Goal: Submit feedback/report problem

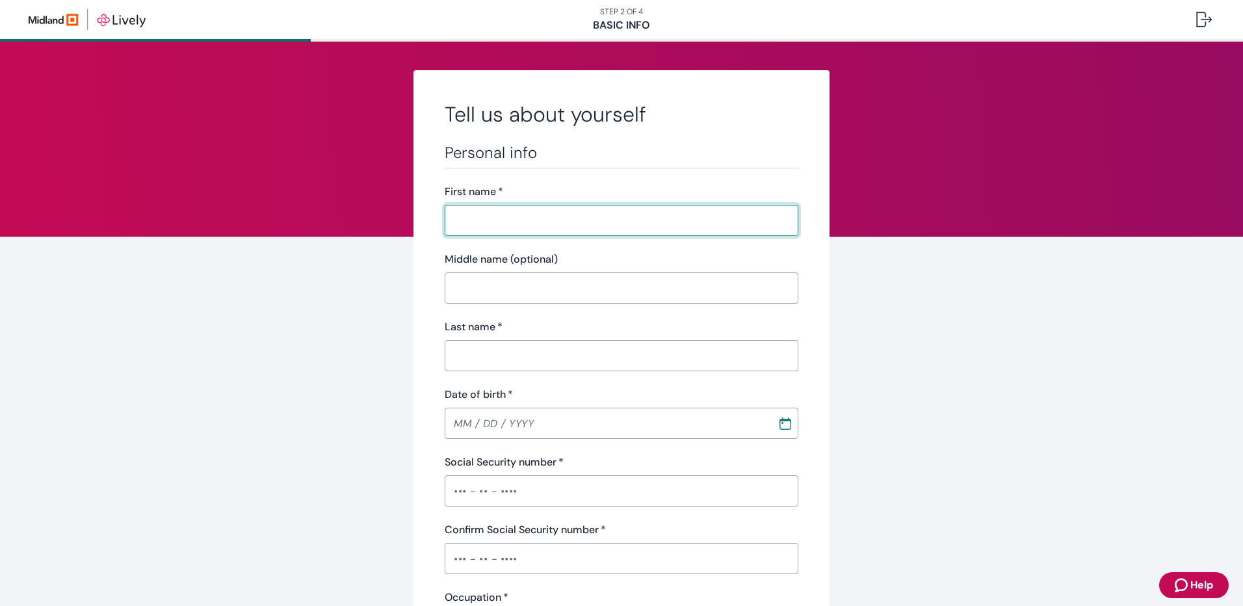
click at [595, 211] on input "First name   *" at bounding box center [622, 220] width 354 height 26
type input "[PERSON_NAME]"
type input "[DATE]"
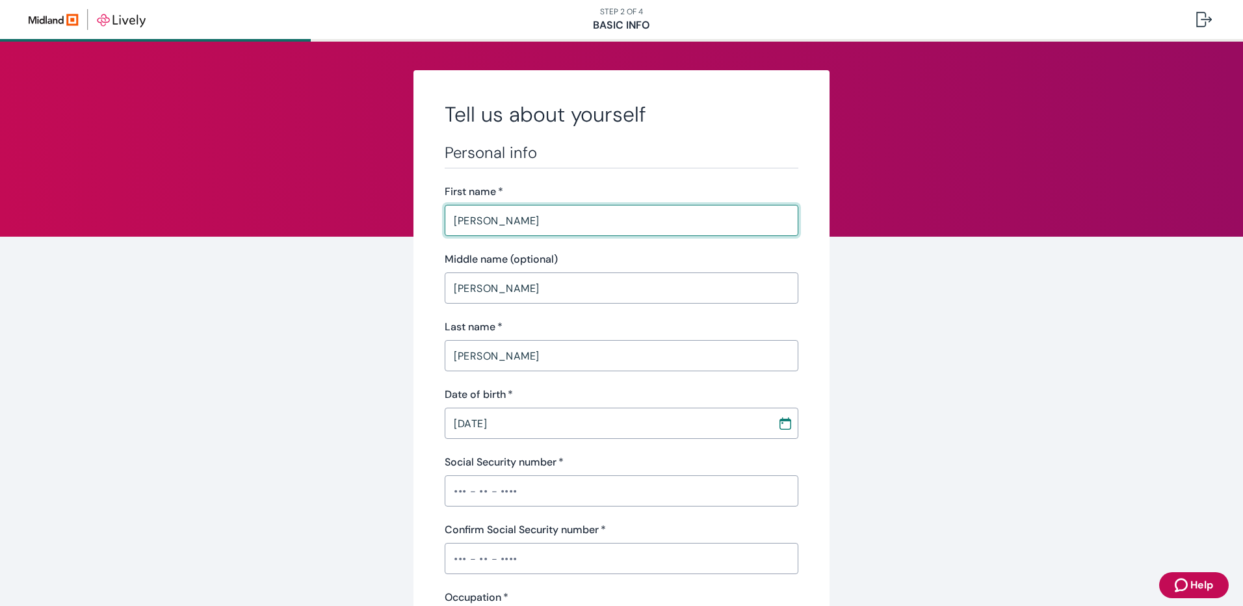
type input "Effingham Equity"
type input "50,000.00"
type input "(618) 339-2837"
type input "1023 North Rotan Street"
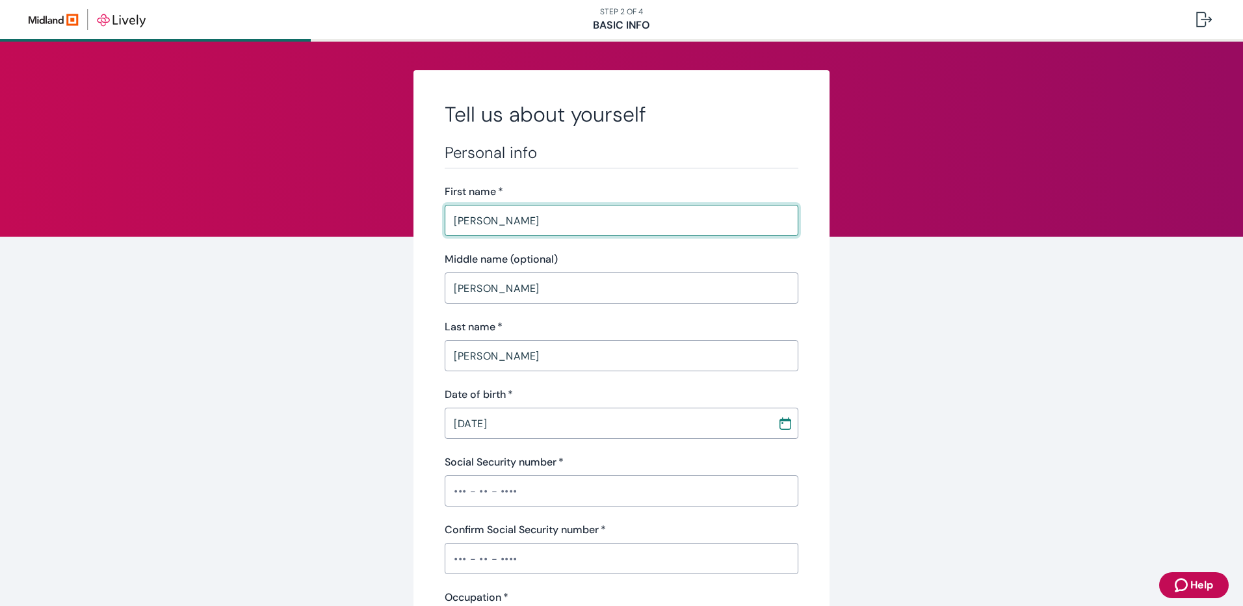
type input "Salem"
type input "62881"
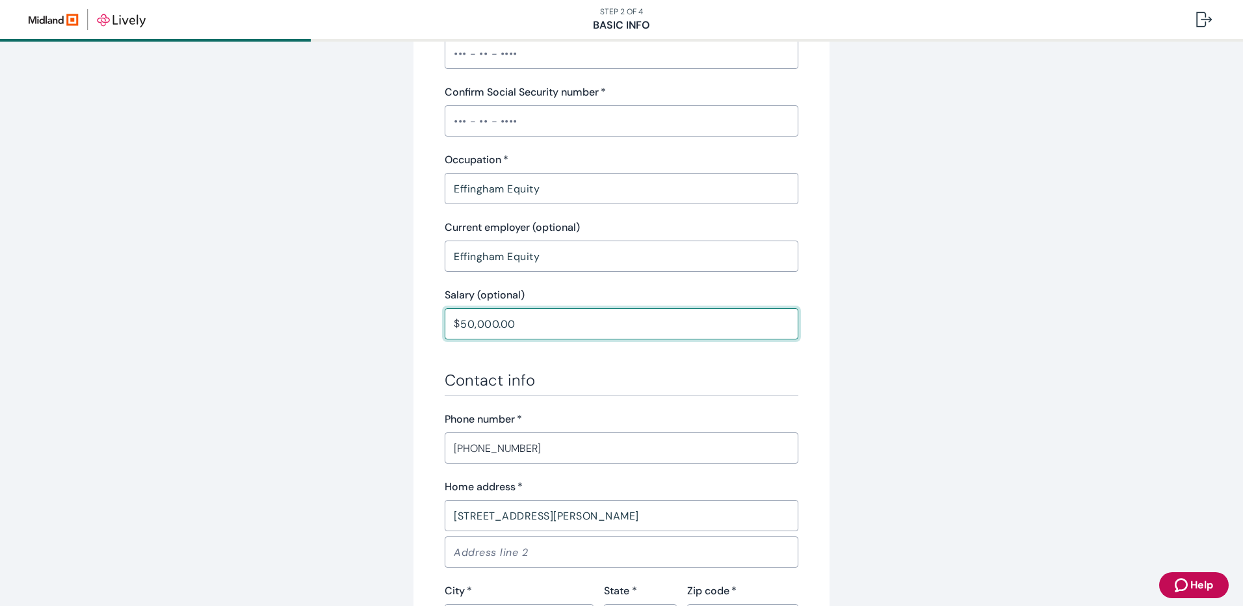
drag, startPoint x: 571, startPoint y: 319, endPoint x: 404, endPoint y: 309, distance: 168.0
click at [404, 309] on div "Tell us about yourself Personal info First name   * Andrew ​ Middle name (optio…" at bounding box center [621, 239] width 624 height 1213
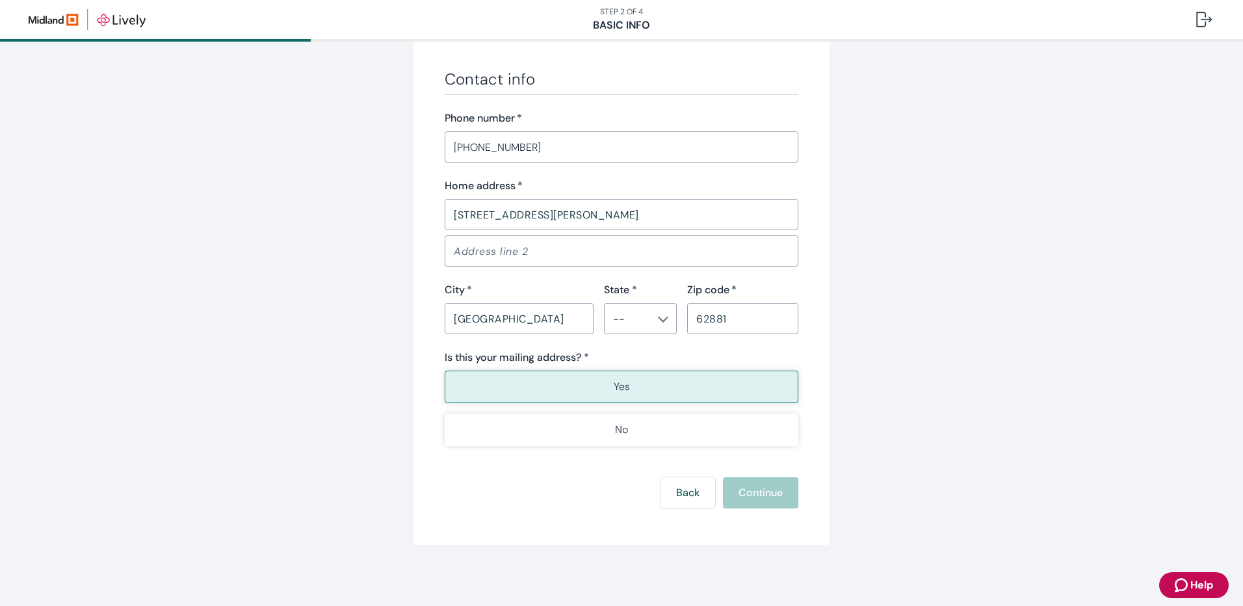
scroll to position [740, 0]
click at [674, 378] on button "Yes" at bounding box center [622, 385] width 354 height 33
click at [763, 489] on div "Back Continue" at bounding box center [622, 491] width 354 height 31
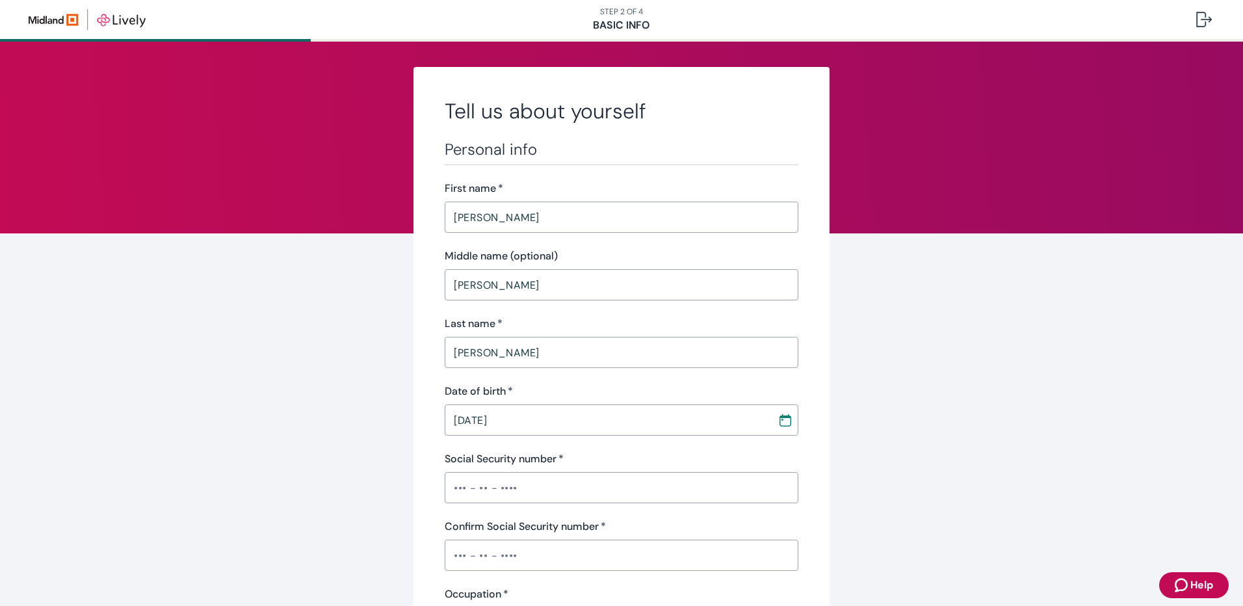
scroll to position [0, 0]
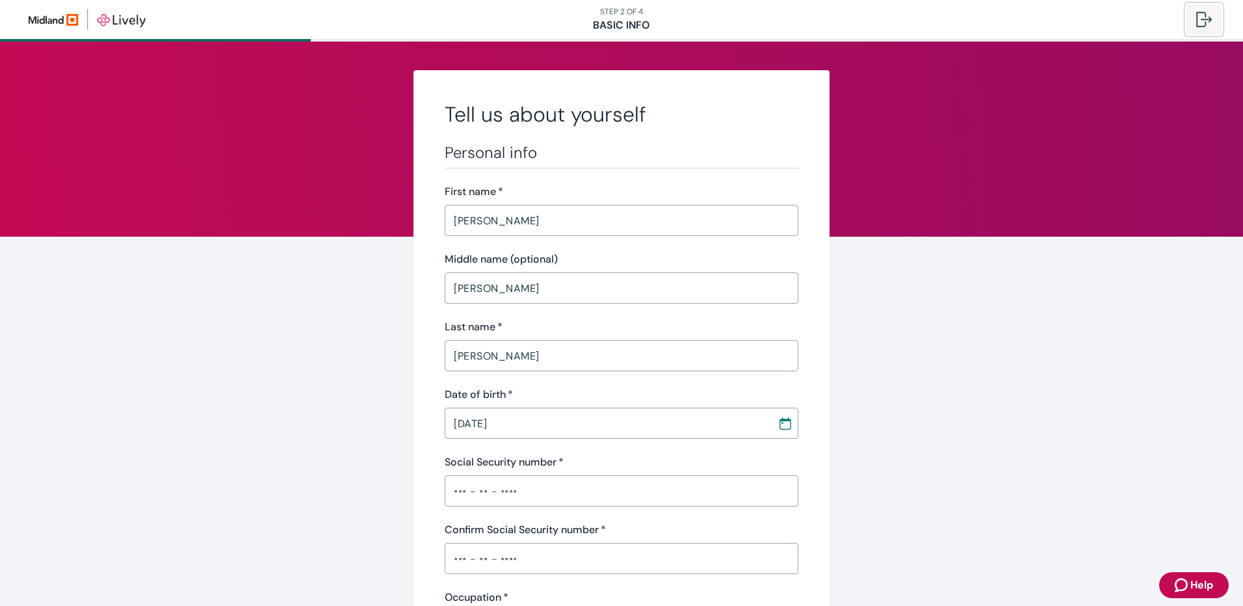
click at [1209, 21] on div at bounding box center [1204, 20] width 16 height 16
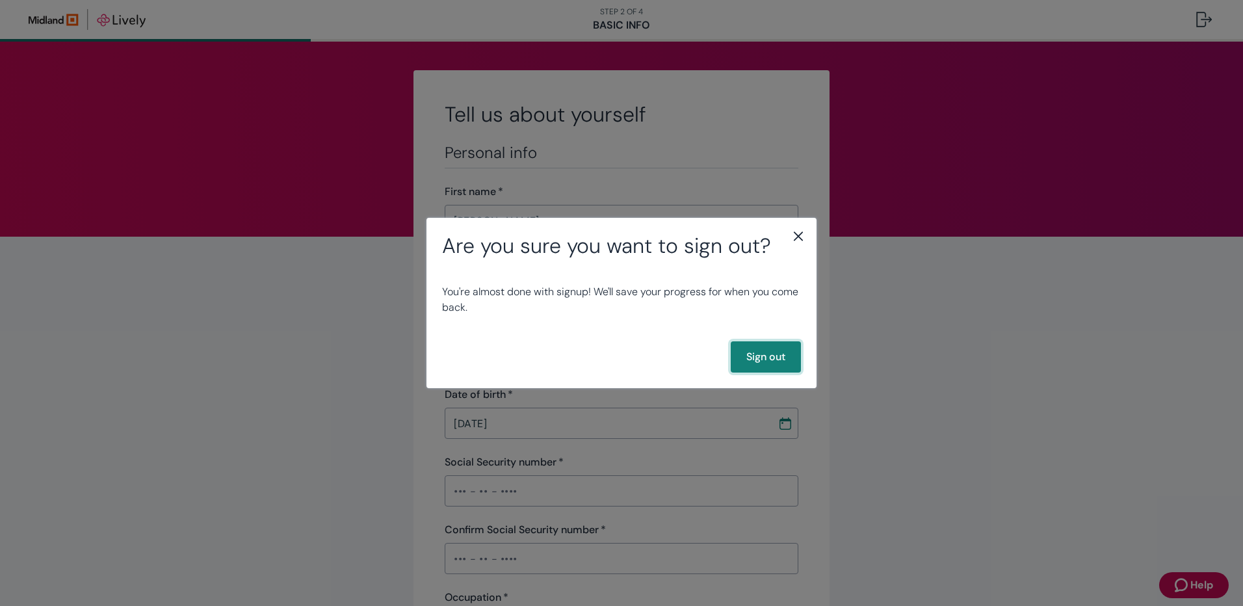
click at [772, 360] on button "Sign out" at bounding box center [766, 356] width 70 height 31
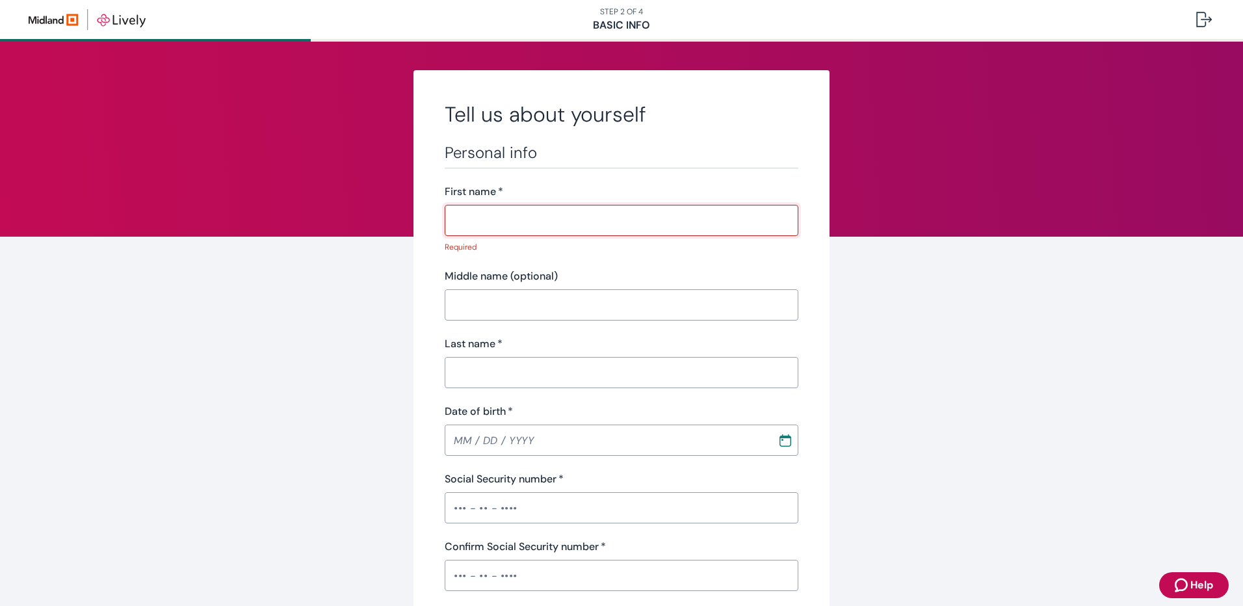
click at [549, 219] on input "First name   *" at bounding box center [622, 220] width 354 height 26
type input "Andrew"
type input "David"
type input "Hartley"
type input "02 / 01 / 1981"
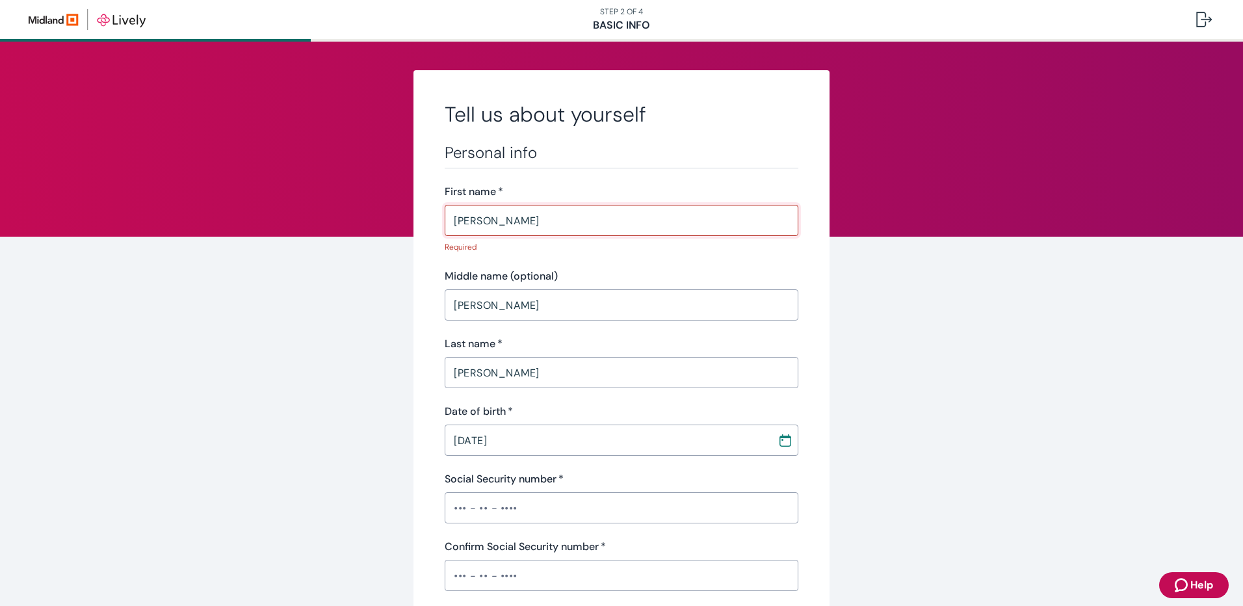
type input "Effingham Equity"
type input "(618) 339-2837"
type input "1023 North Rotan Street"
type input "Salem"
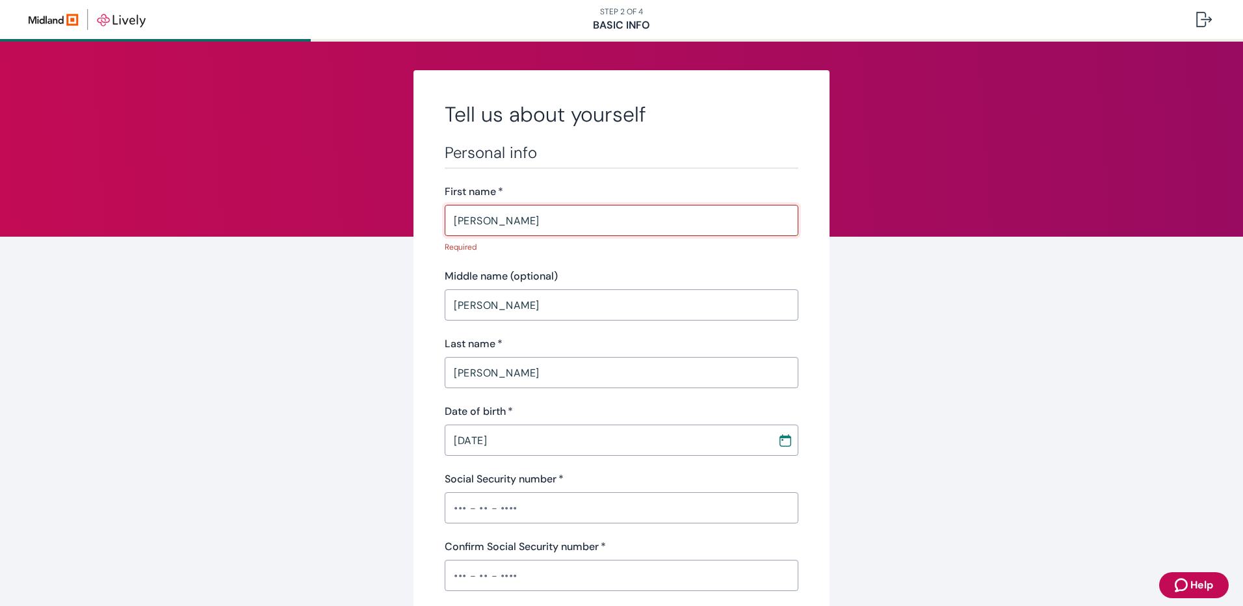
type input "62881"
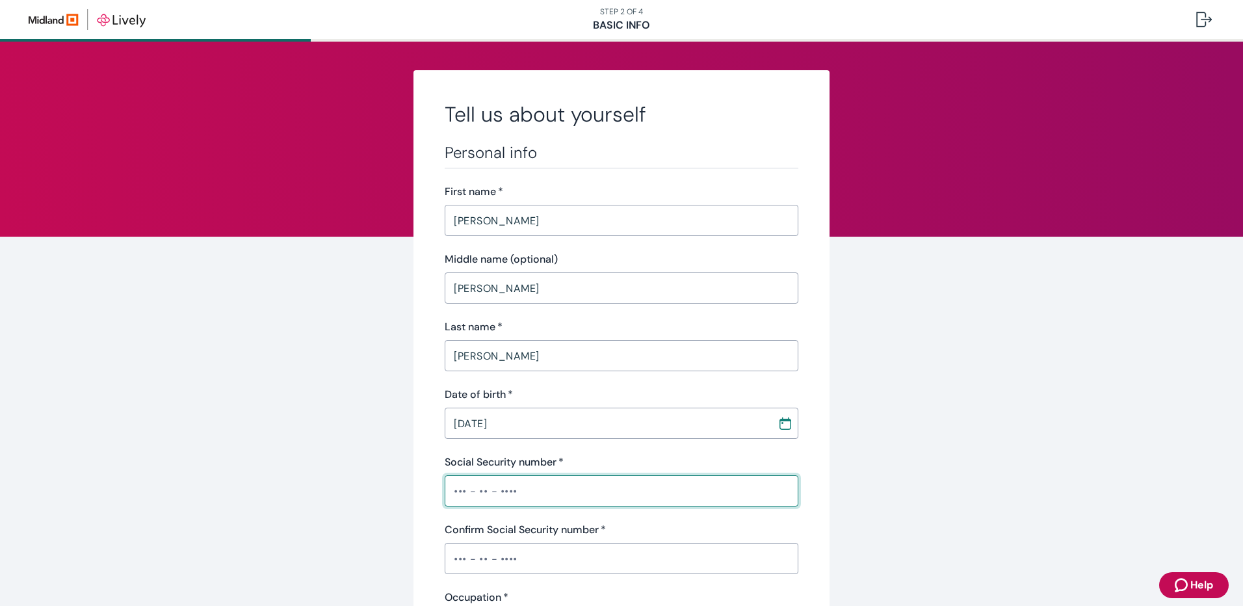
click at [460, 486] on input "Social Security number   *" at bounding box center [622, 491] width 354 height 26
type input "•••-••-8367"
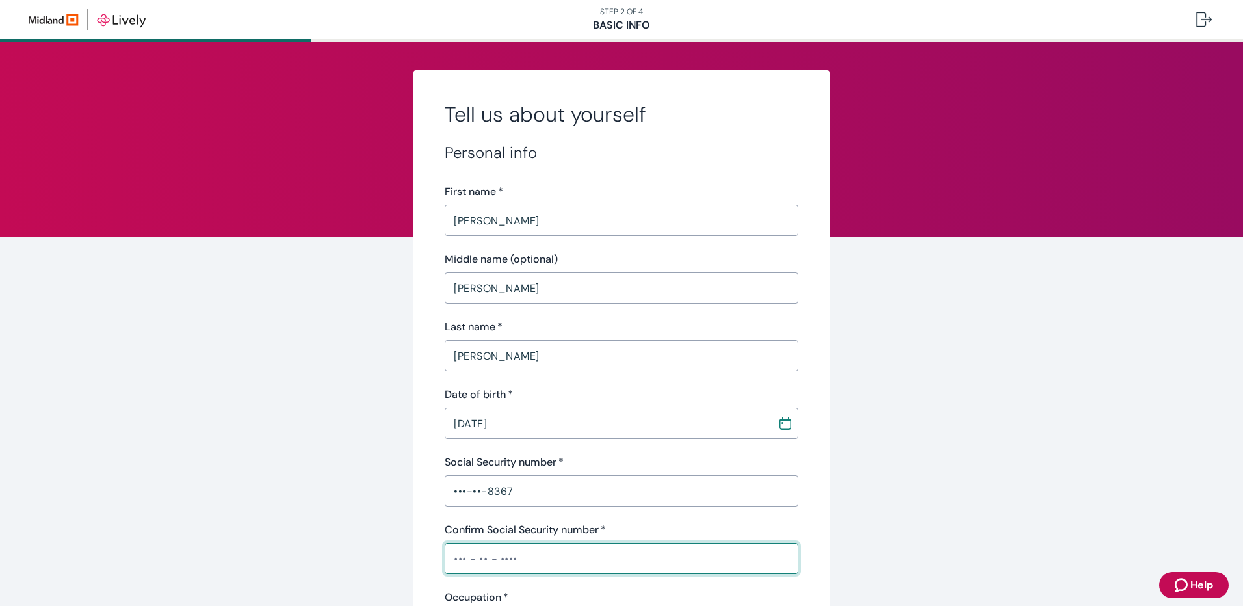
click at [451, 560] on input "Confirm Social Security number   *" at bounding box center [622, 558] width 354 height 26
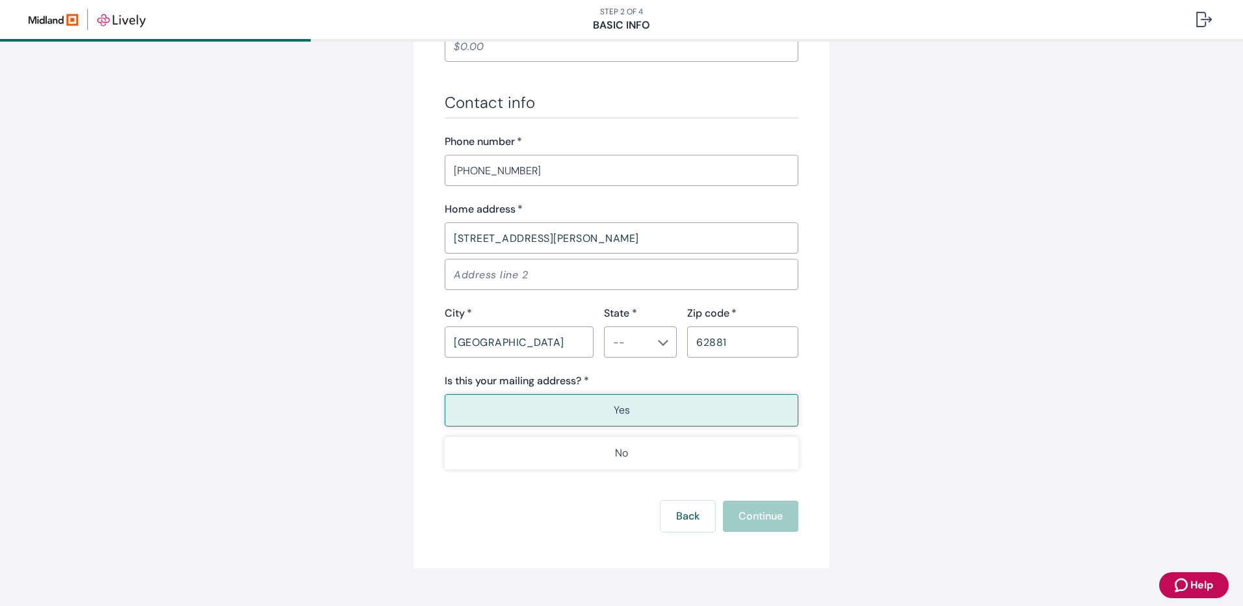
scroll to position [740, 0]
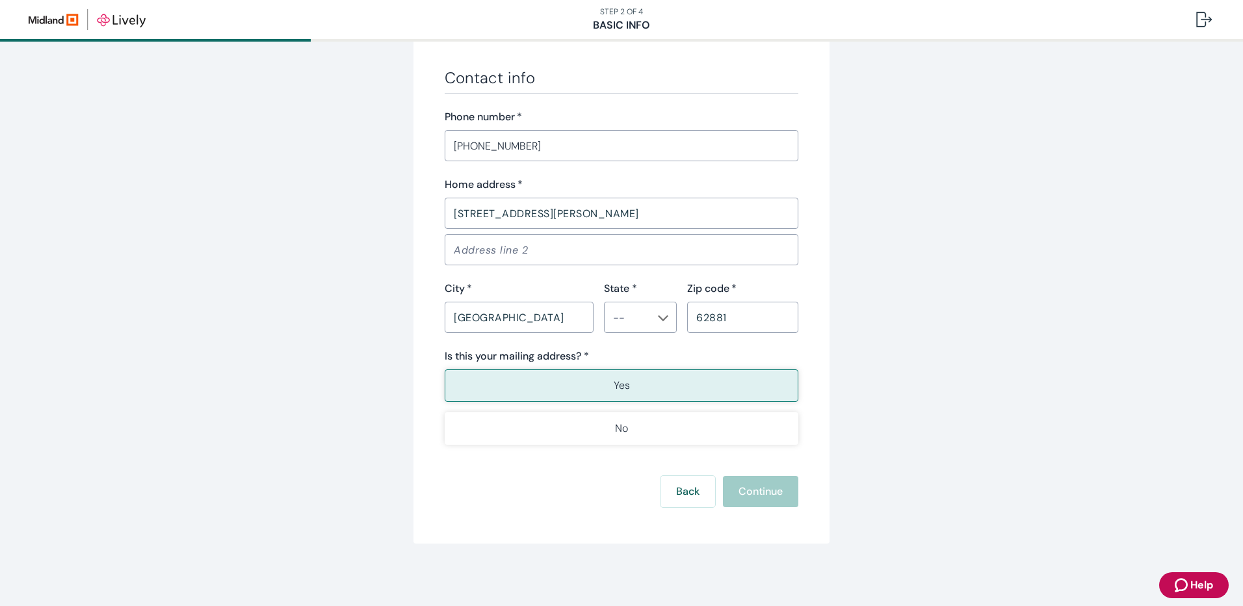
type input "•••-••-8367"
click at [642, 380] on button "Yes" at bounding box center [622, 385] width 354 height 33
click at [741, 486] on div "Back Continue" at bounding box center [622, 491] width 354 height 31
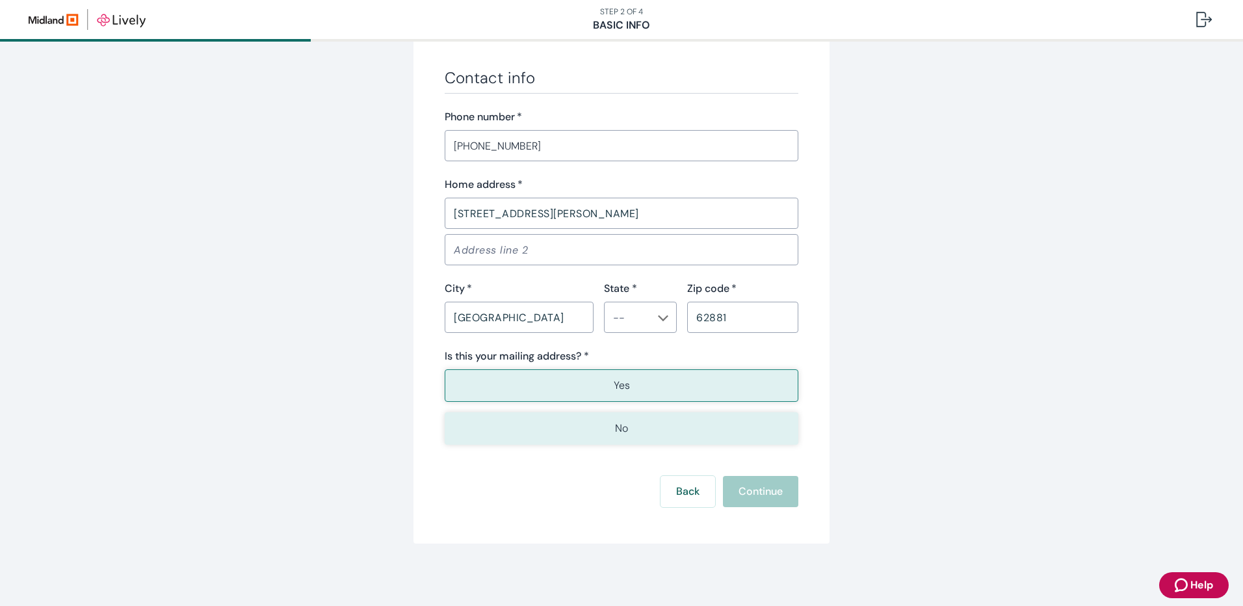
click at [615, 432] on p "No" at bounding box center [621, 429] width 13 height 16
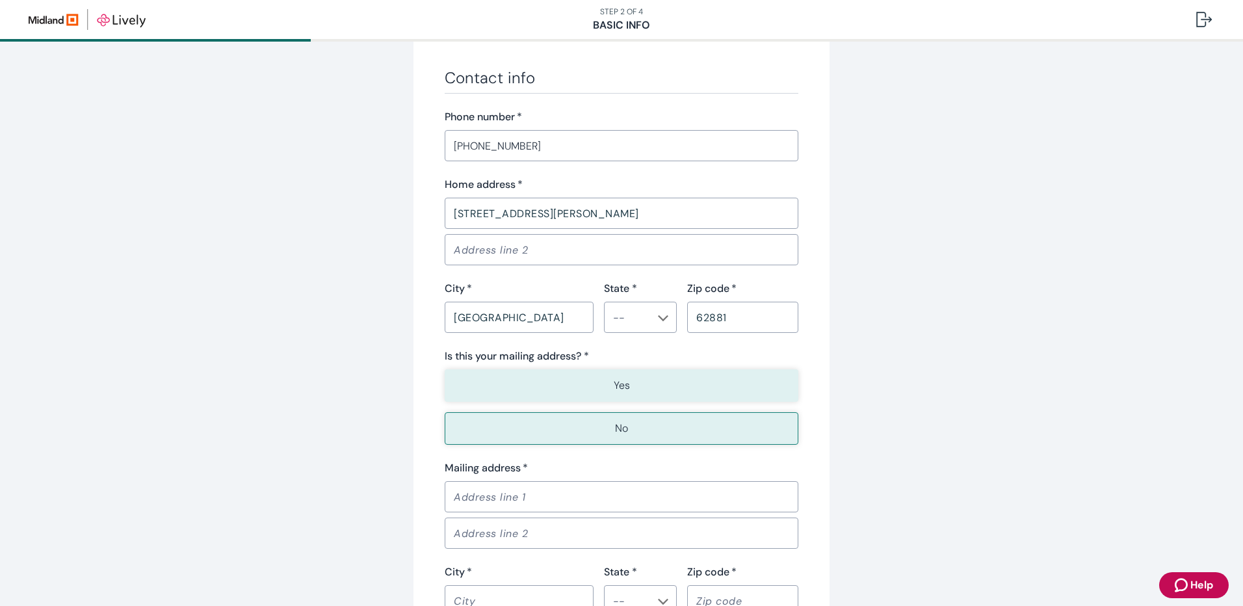
click at [629, 379] on button "Yes" at bounding box center [622, 385] width 354 height 33
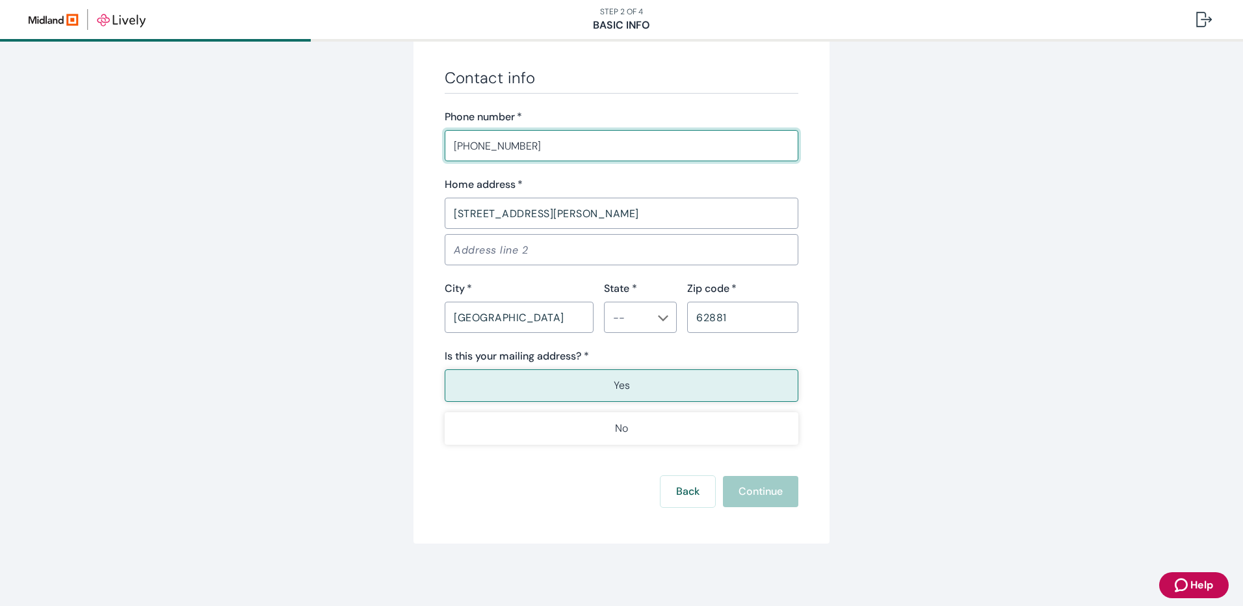
drag, startPoint x: 564, startPoint y: 146, endPoint x: 497, endPoint y: 139, distance: 68.0
click at [497, 139] on input "(618) 339-2837" at bounding box center [622, 146] width 354 height 26
click at [649, 317] on div "​" at bounding box center [640, 317] width 73 height 31
type input "(618) 339-1108"
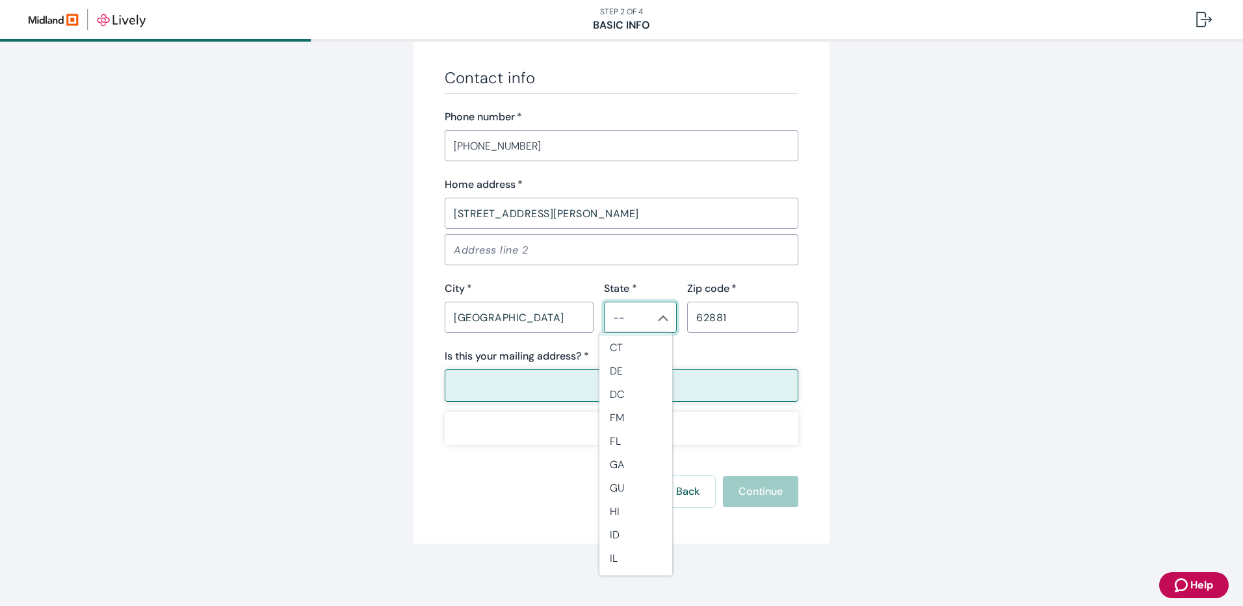
scroll to position [195, 0]
click at [627, 526] on li "IL" at bounding box center [635, 529] width 73 height 23
type input "IL"
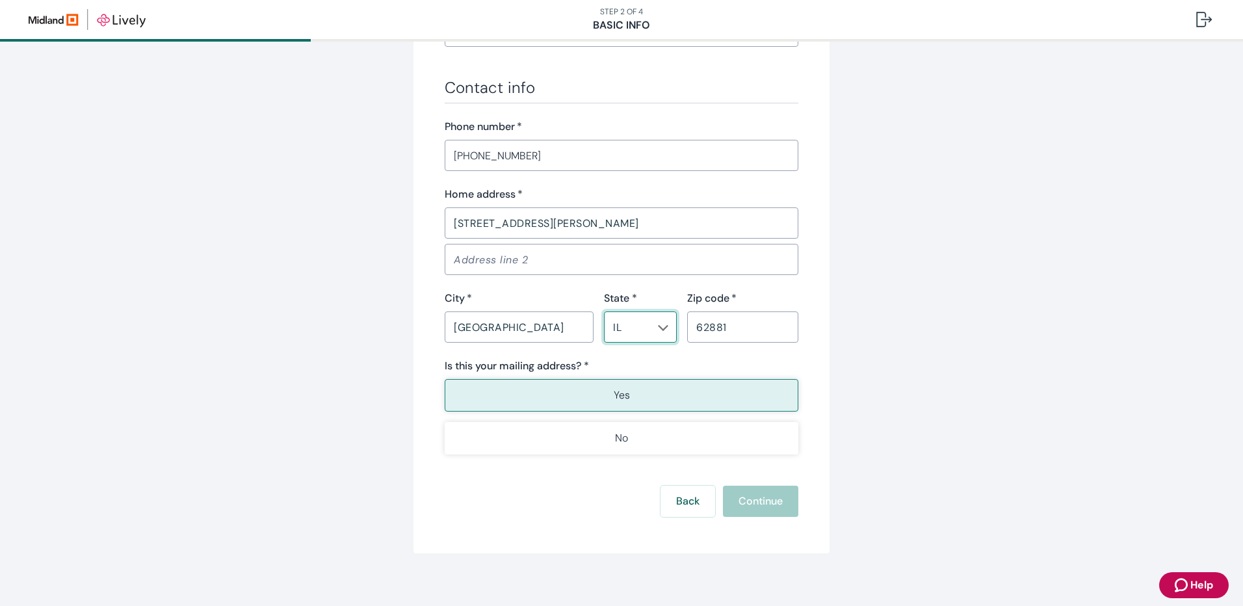
scroll to position [740, 0]
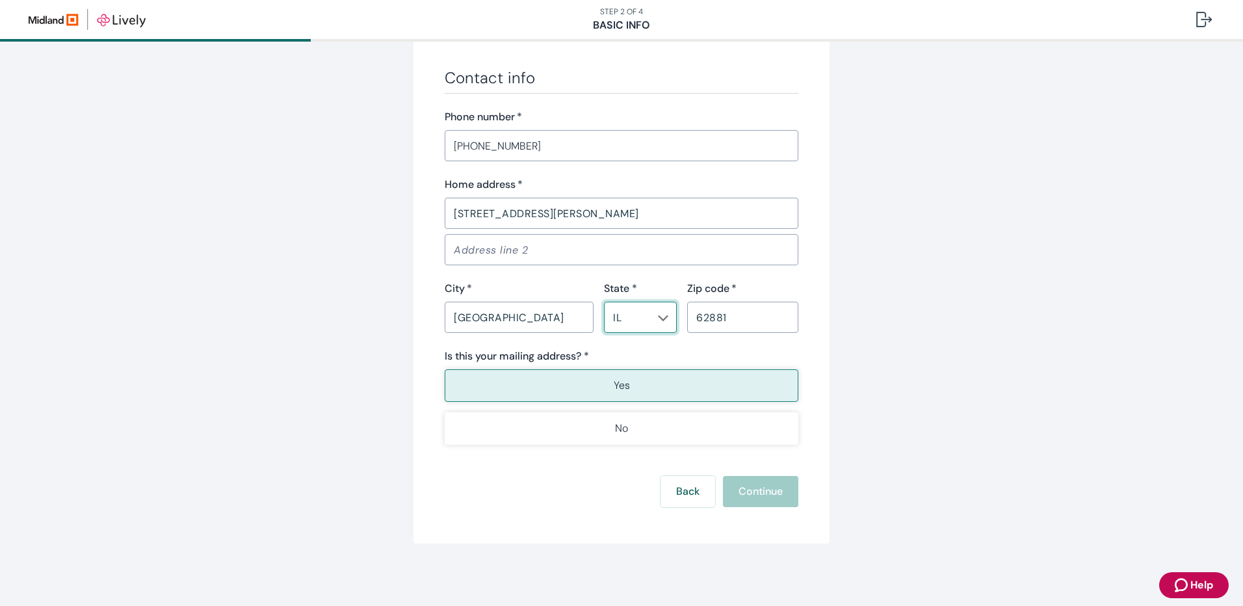
click at [723, 490] on div "Back Continue" at bounding box center [622, 491] width 354 height 31
click at [752, 488] on button "Continue" at bounding box center [760, 491] width 75 height 31
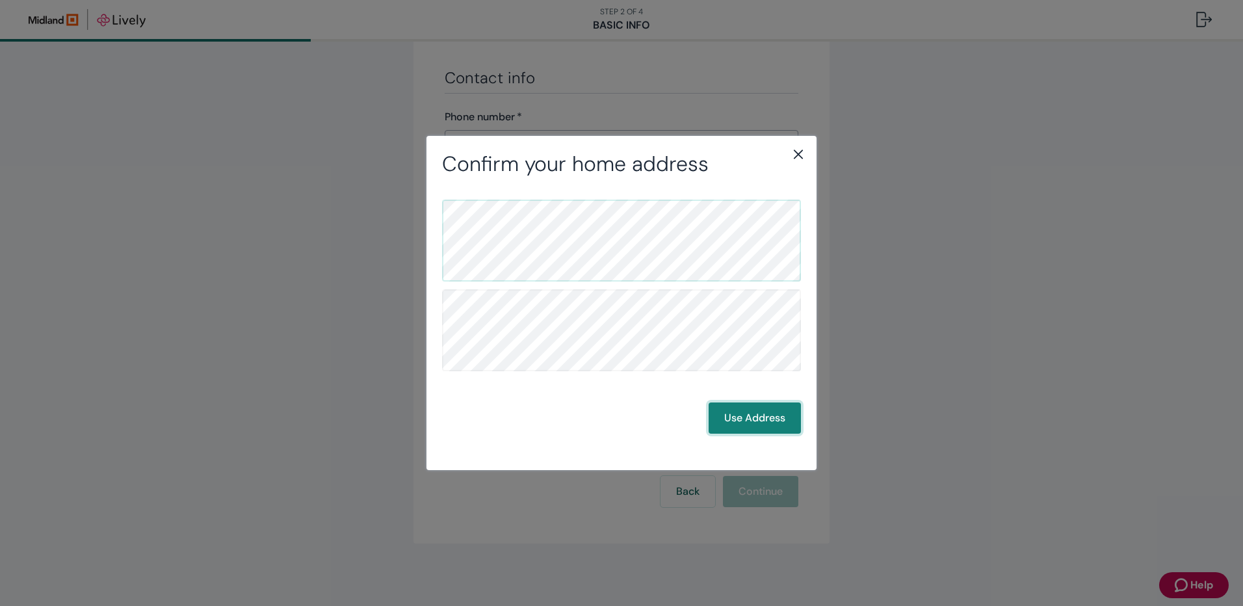
click at [746, 417] on button "Use Address" at bounding box center [755, 417] width 92 height 31
click at [744, 416] on button "Use Address" at bounding box center [755, 417] width 92 height 31
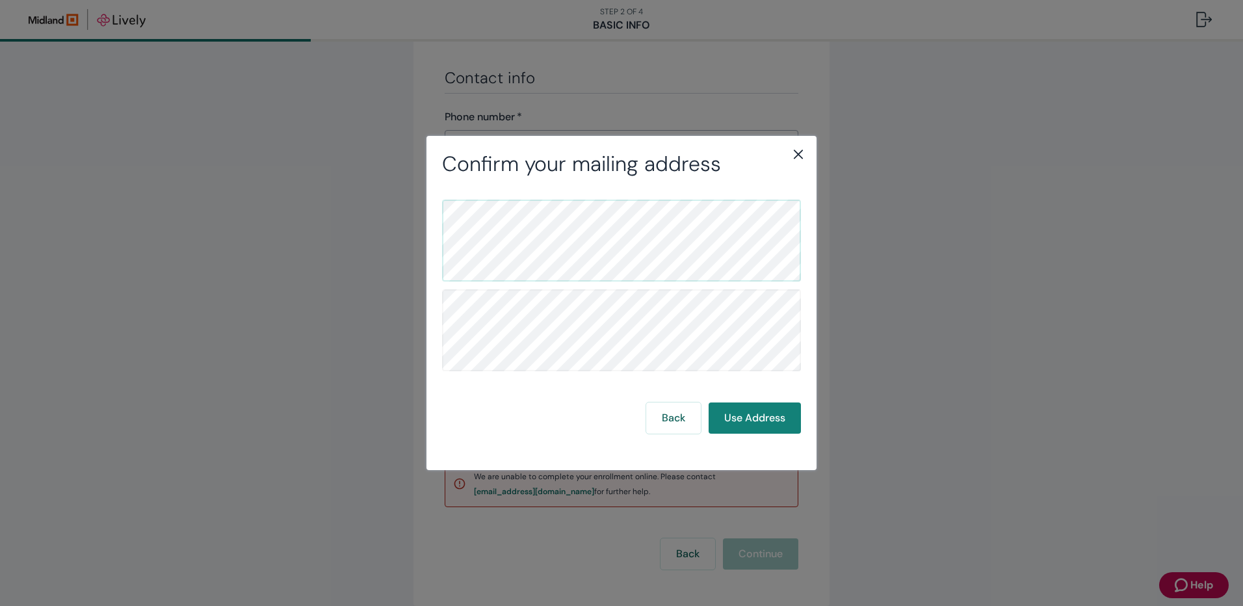
click at [798, 156] on icon "close" at bounding box center [799, 154] width 16 height 16
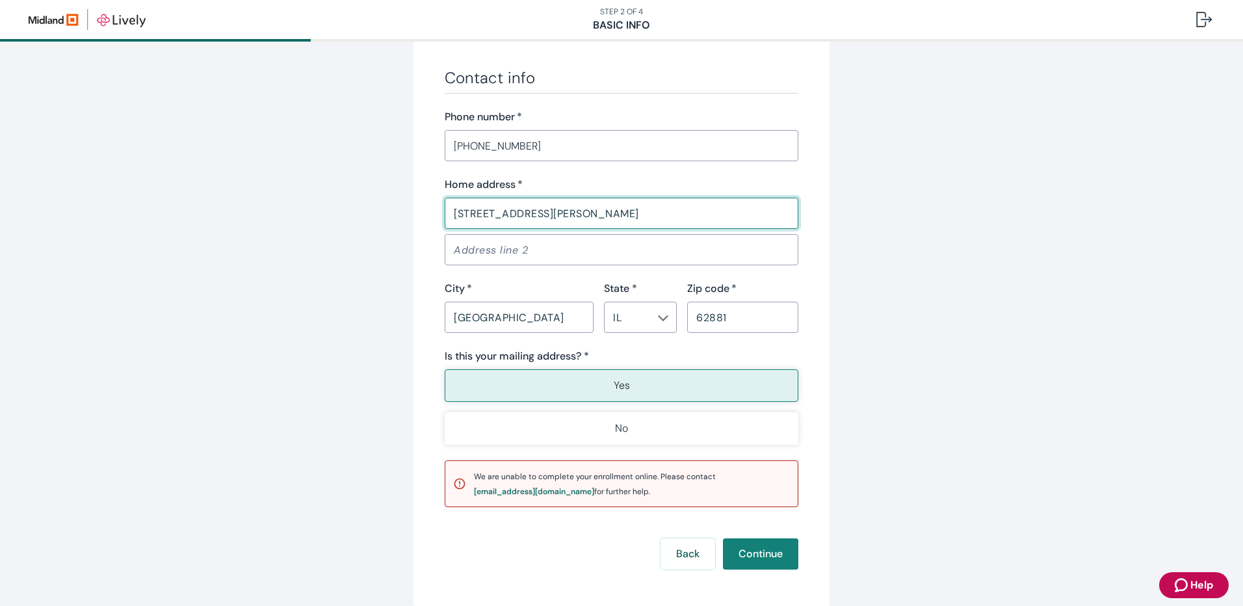
drag, startPoint x: 592, startPoint y: 216, endPoint x: 551, endPoint y: 219, distance: 40.4
click at [551, 219] on input "1023 North Rotan Street" at bounding box center [622, 213] width 354 height 26
type input "1023 North Rotan St"
click at [748, 558] on button "Continue" at bounding box center [760, 553] width 75 height 31
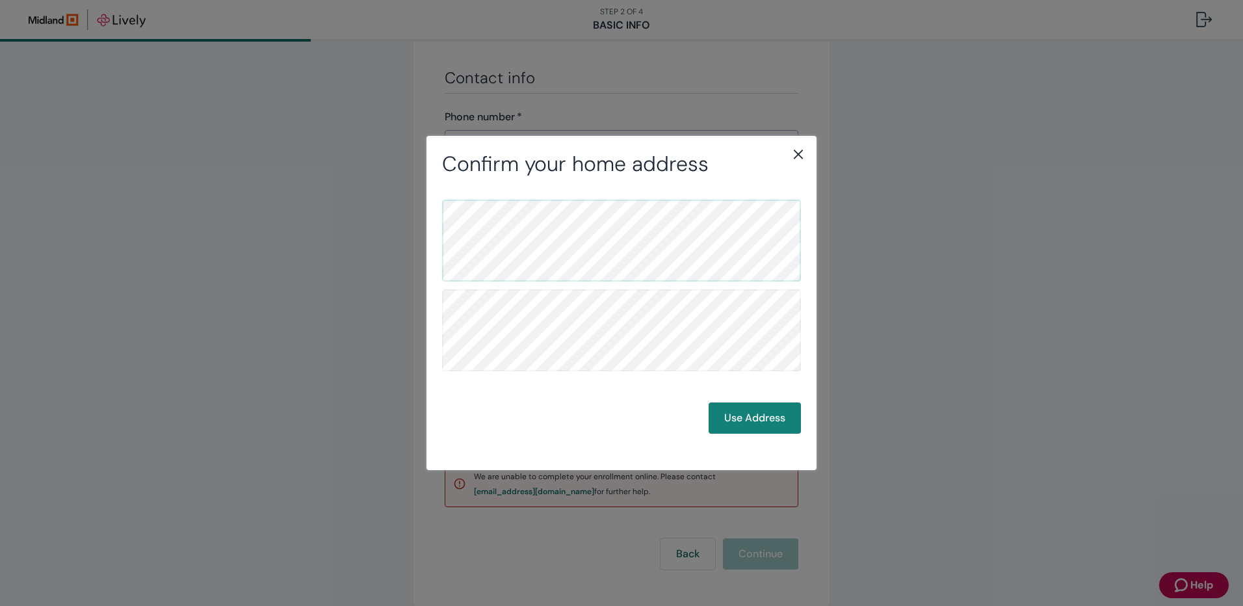
click at [798, 149] on icon "close" at bounding box center [799, 154] width 16 height 16
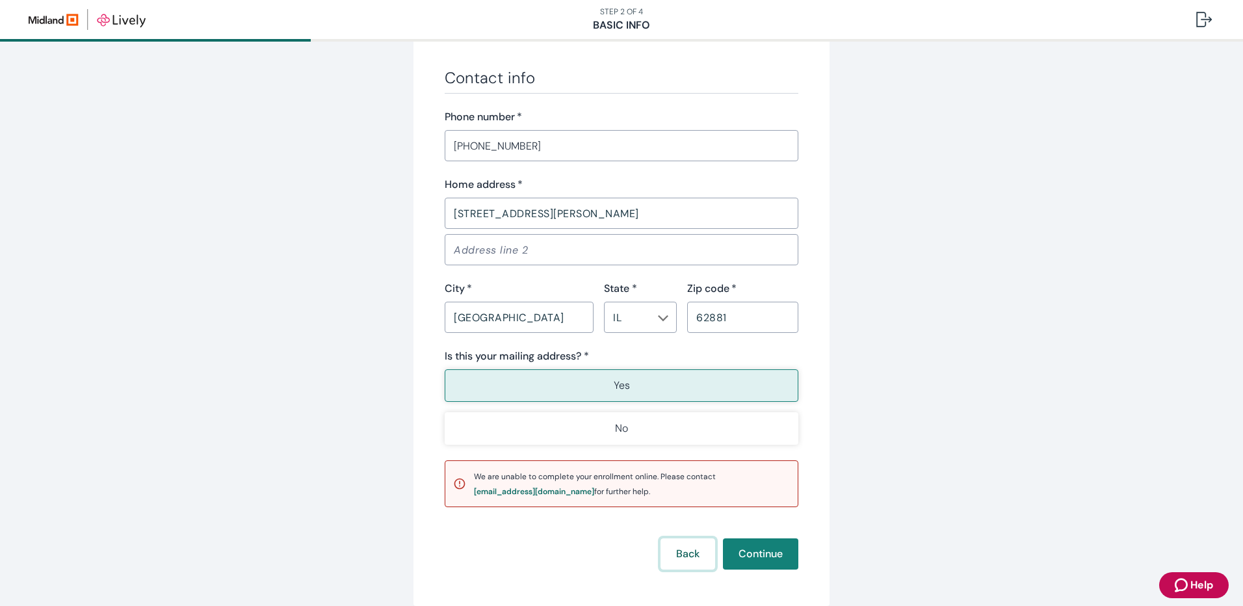
click at [679, 561] on button "Back" at bounding box center [688, 553] width 55 height 31
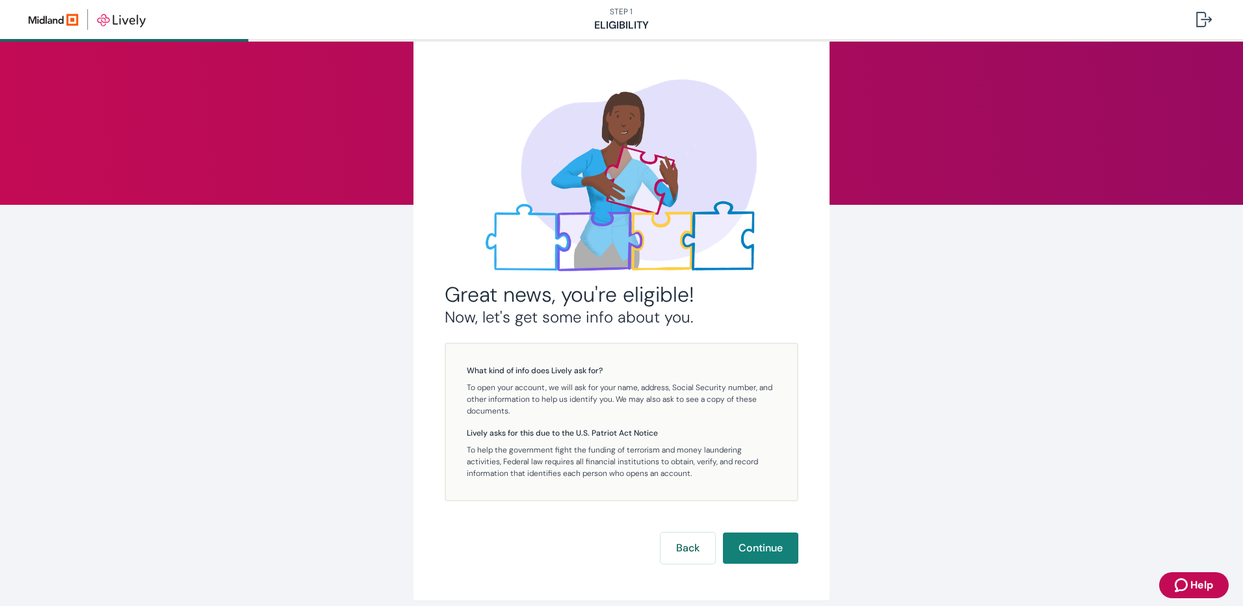
scroll to position [88, 0]
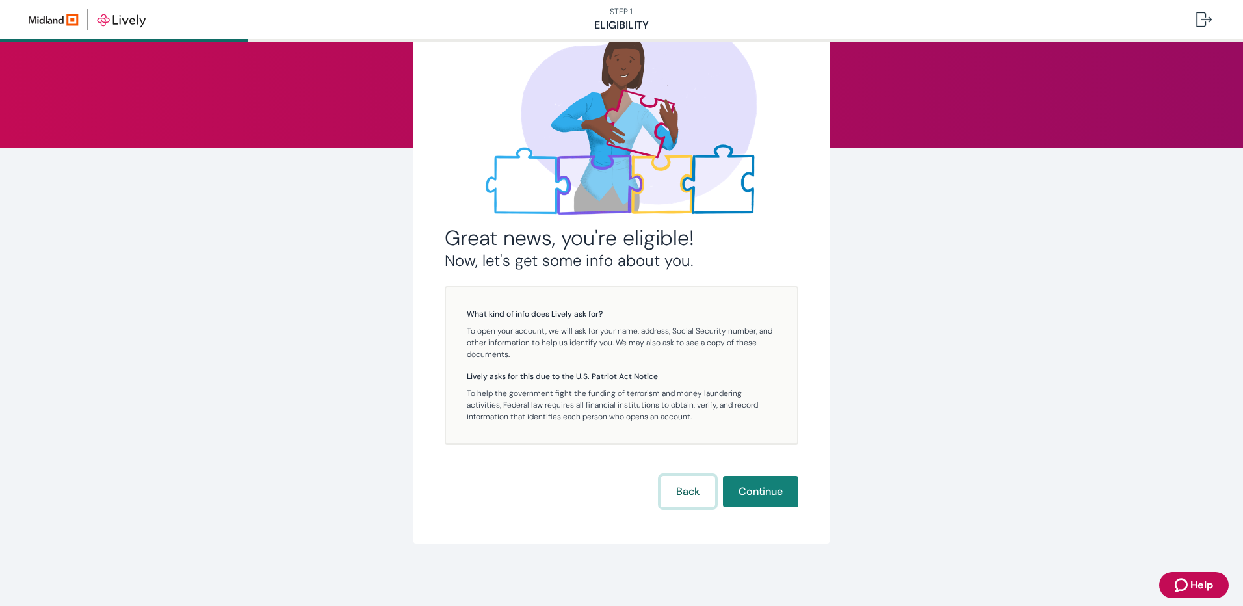
click at [681, 490] on button "Back" at bounding box center [688, 491] width 55 height 31
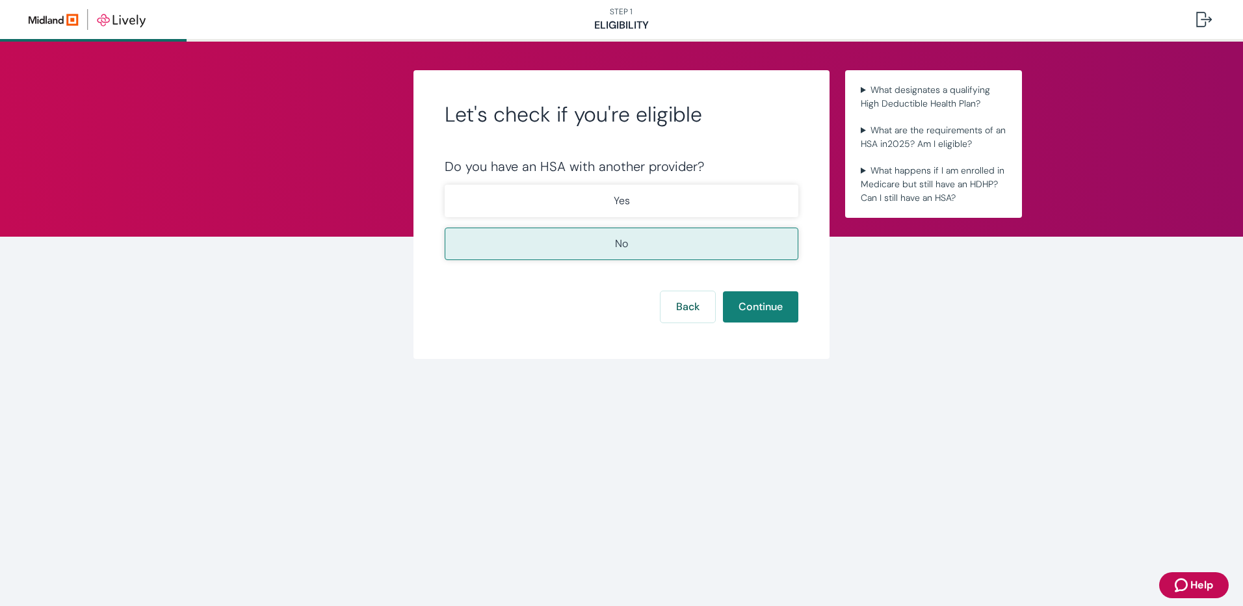
click at [655, 253] on button "No" at bounding box center [622, 244] width 354 height 33
click at [731, 307] on button "Continue" at bounding box center [760, 306] width 75 height 31
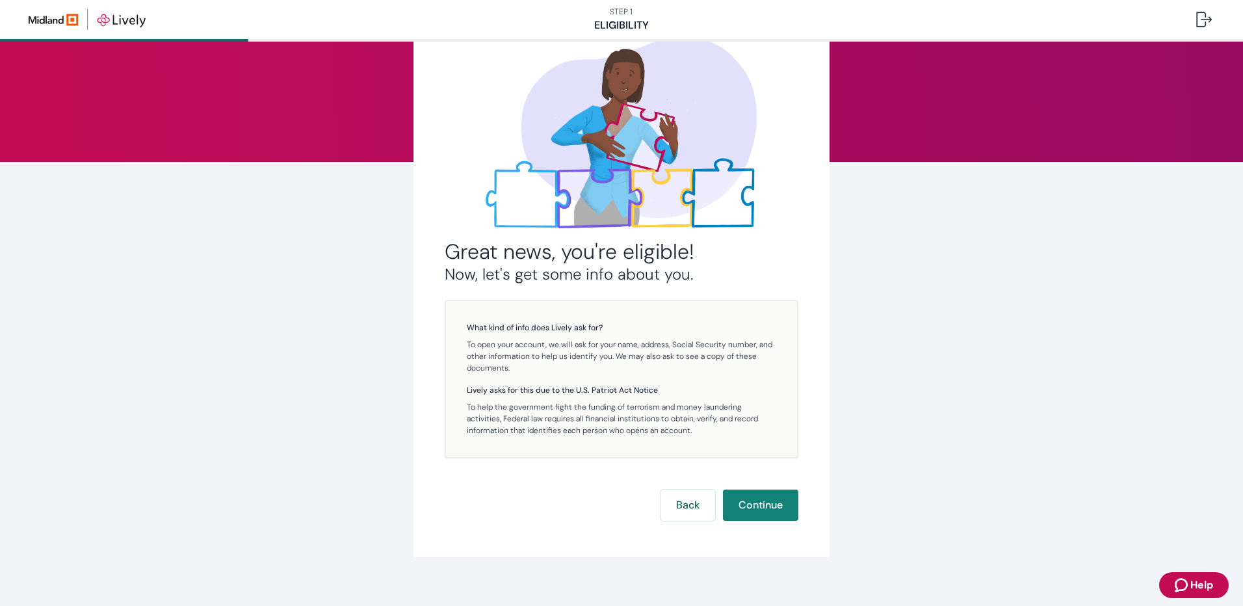
scroll to position [88, 0]
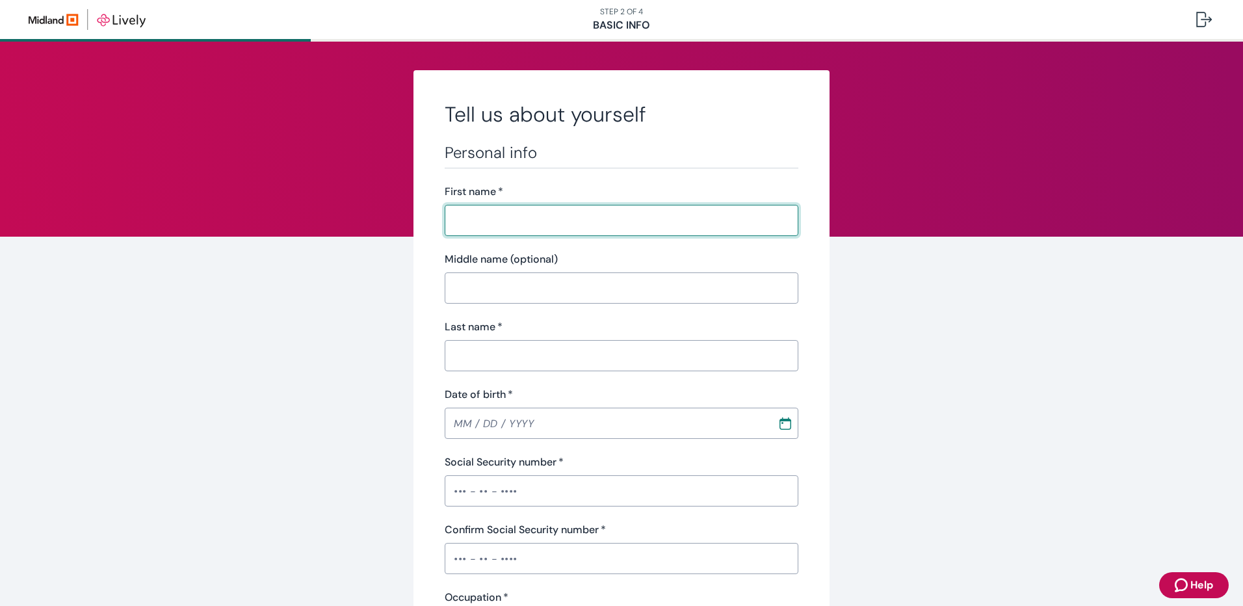
click at [1183, 585] on icon "Zendesk support icon" at bounding box center [1183, 585] width 16 height 16
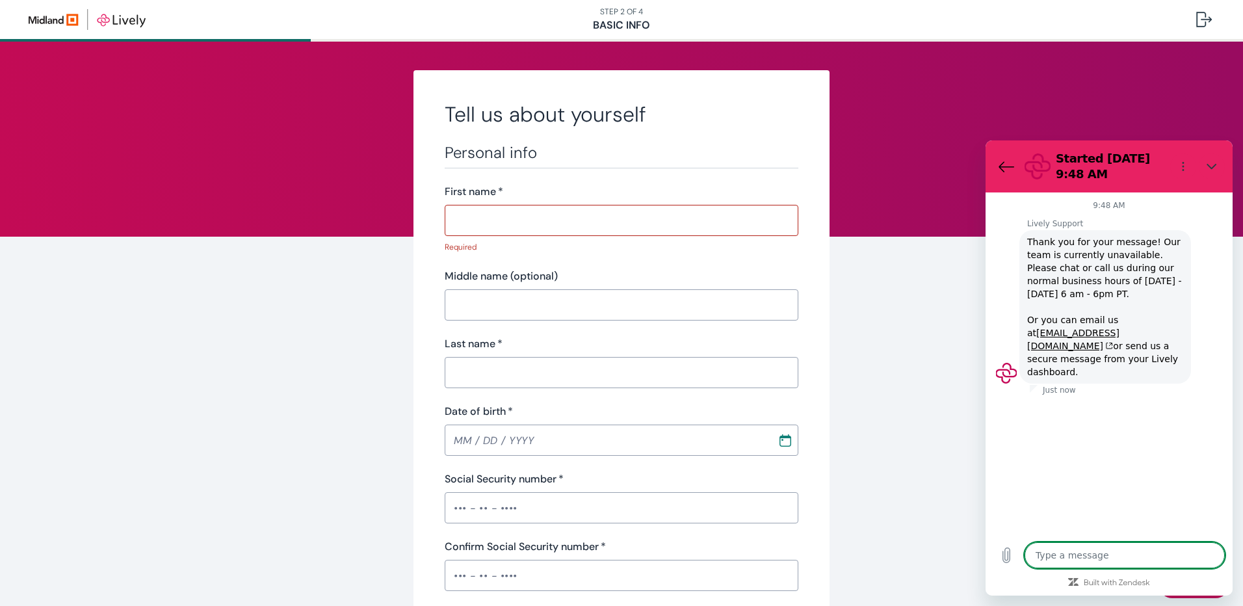
type textarea "x"
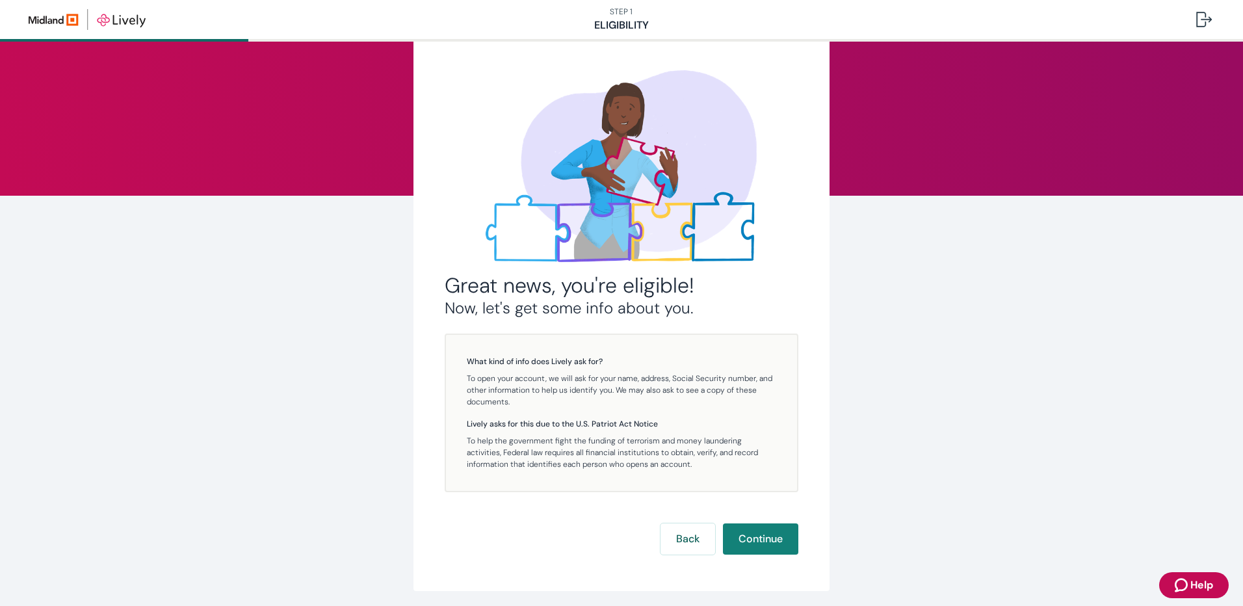
scroll to position [88, 0]
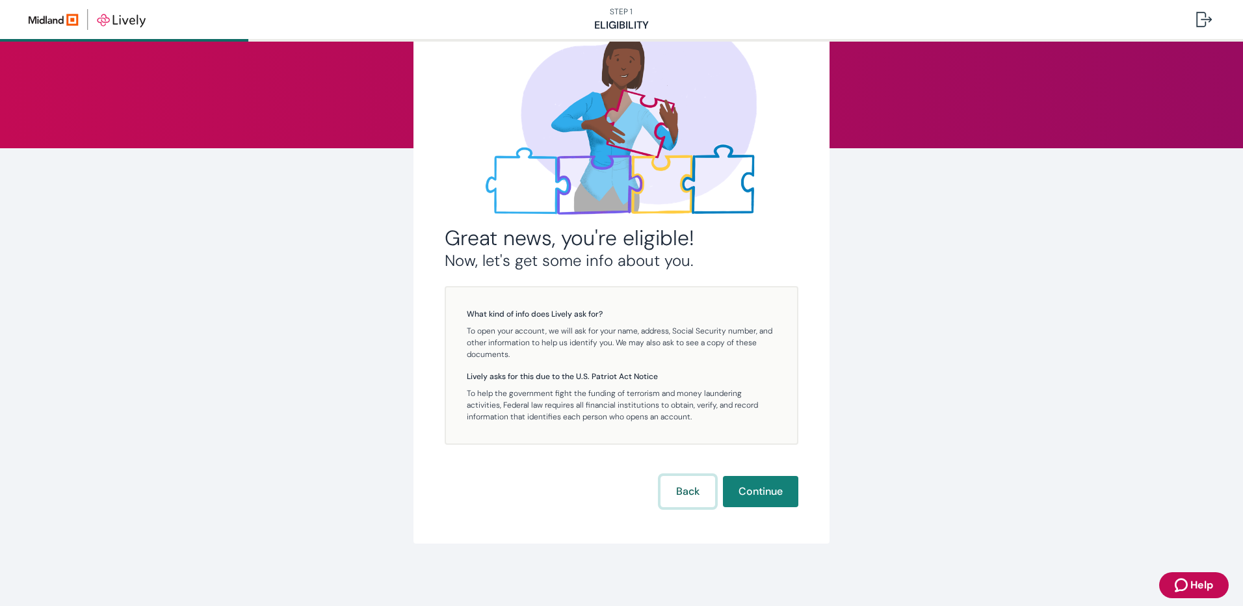
click at [687, 492] on button "Back" at bounding box center [688, 491] width 55 height 31
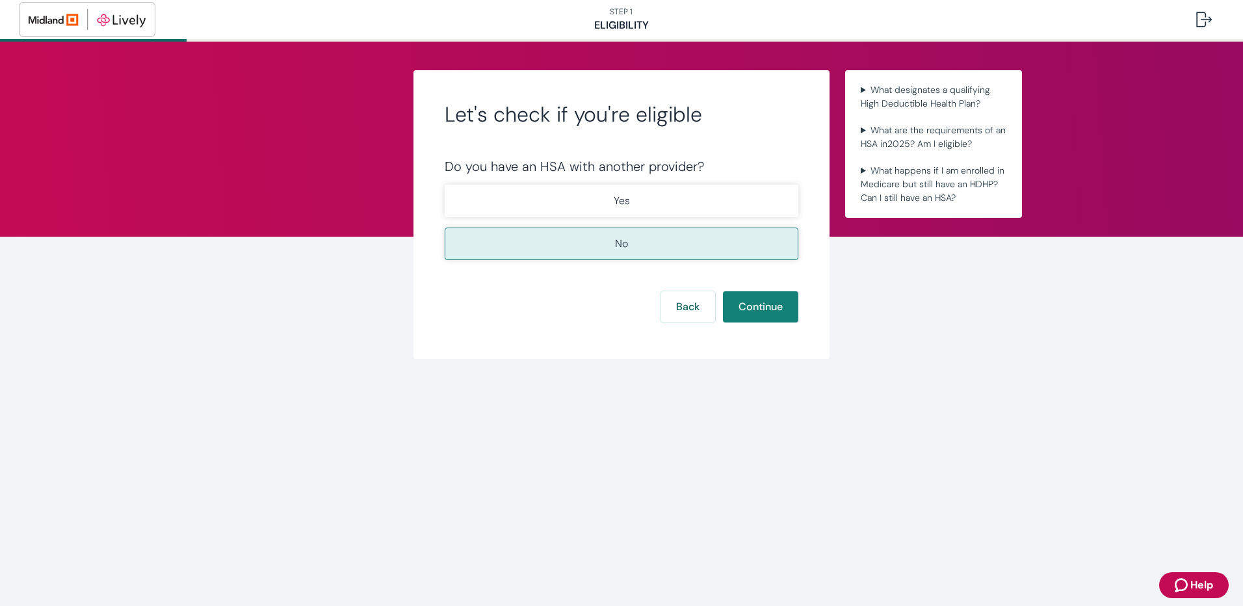
click at [121, 18] on img "button" at bounding box center [87, 19] width 117 height 21
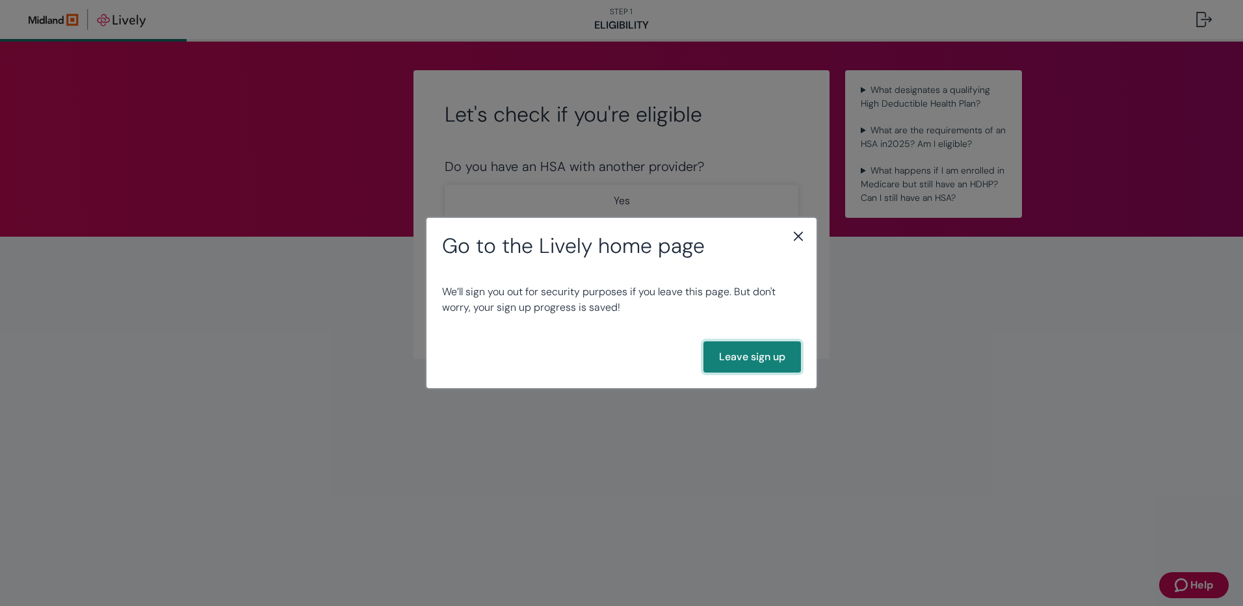
click at [772, 354] on button "Leave sign up" at bounding box center [752, 356] width 98 height 31
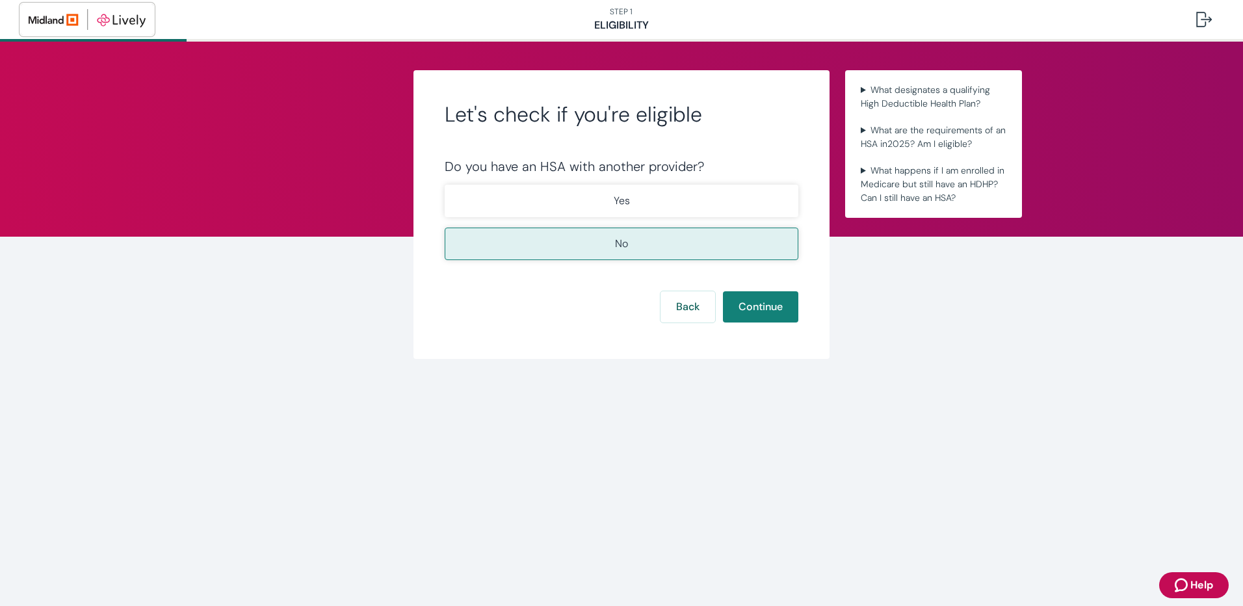
click at [70, 18] on img "button" at bounding box center [87, 19] width 117 height 21
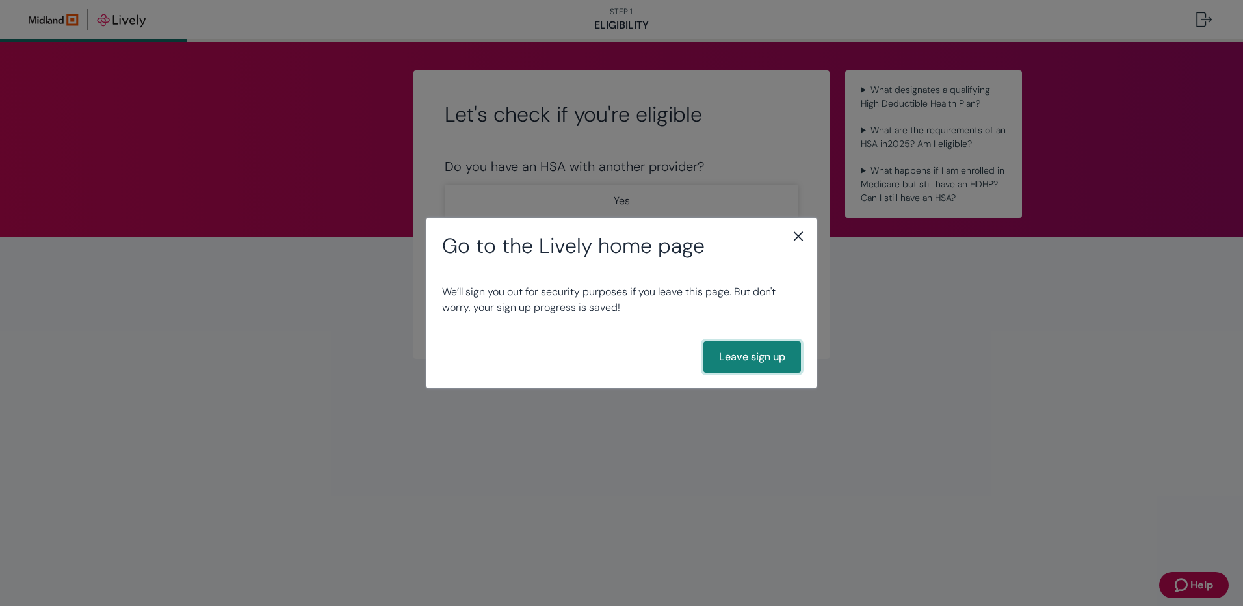
click at [776, 363] on button "Leave sign up" at bounding box center [752, 356] width 98 height 31
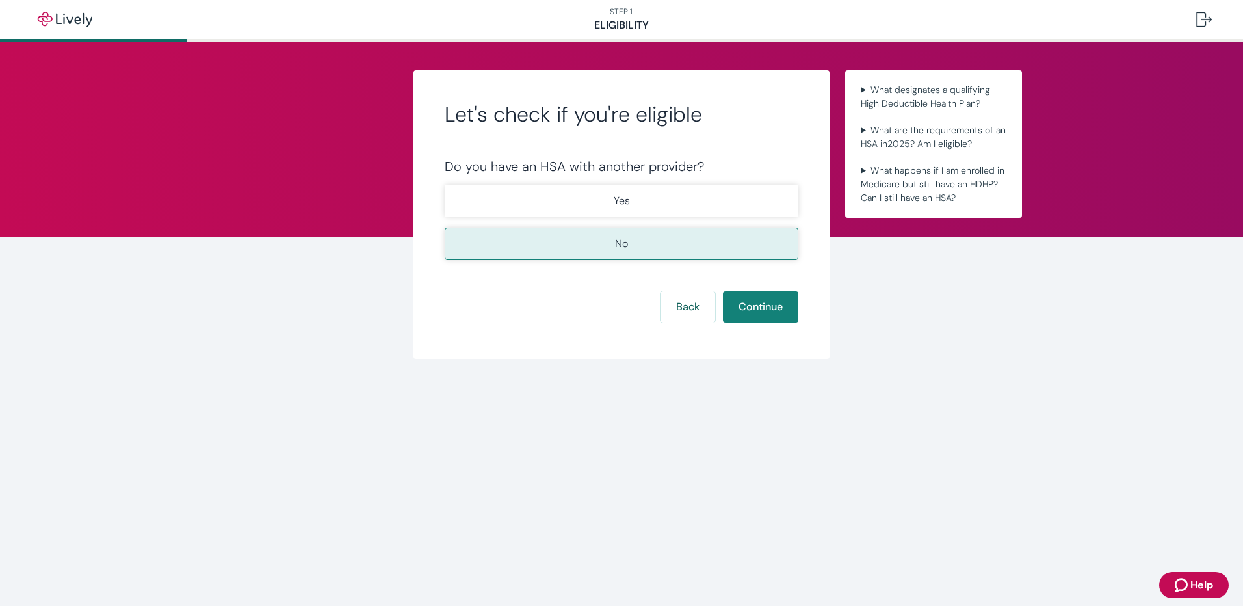
click at [729, 243] on button "No" at bounding box center [622, 244] width 354 height 33
click at [746, 307] on button "Continue" at bounding box center [760, 306] width 75 height 31
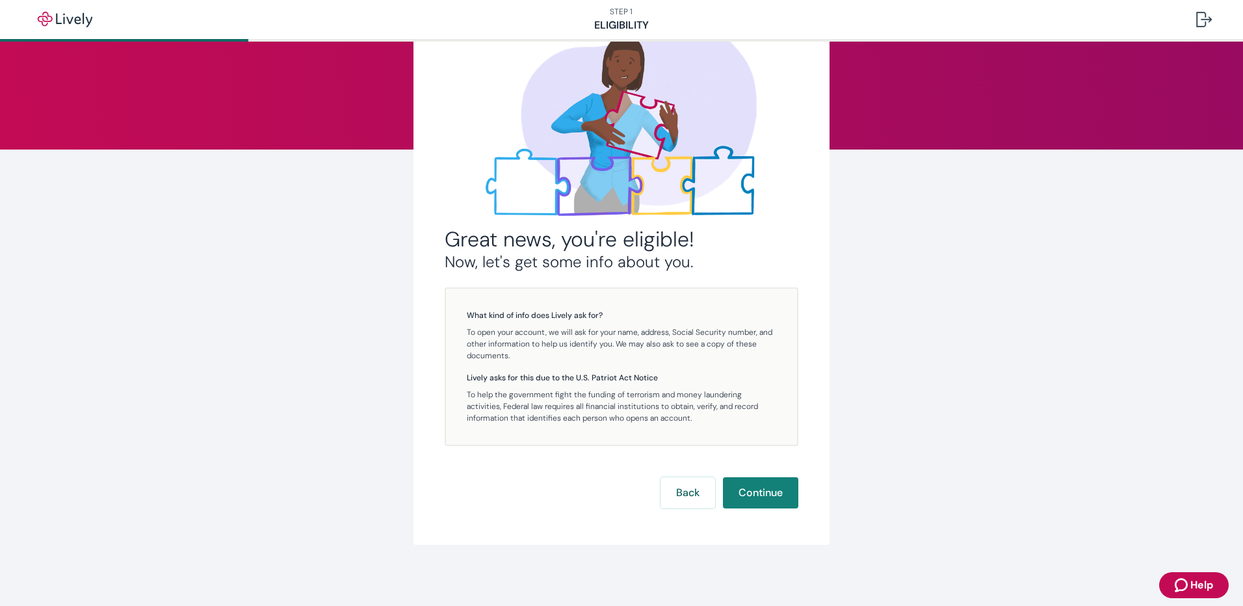
scroll to position [88, 0]
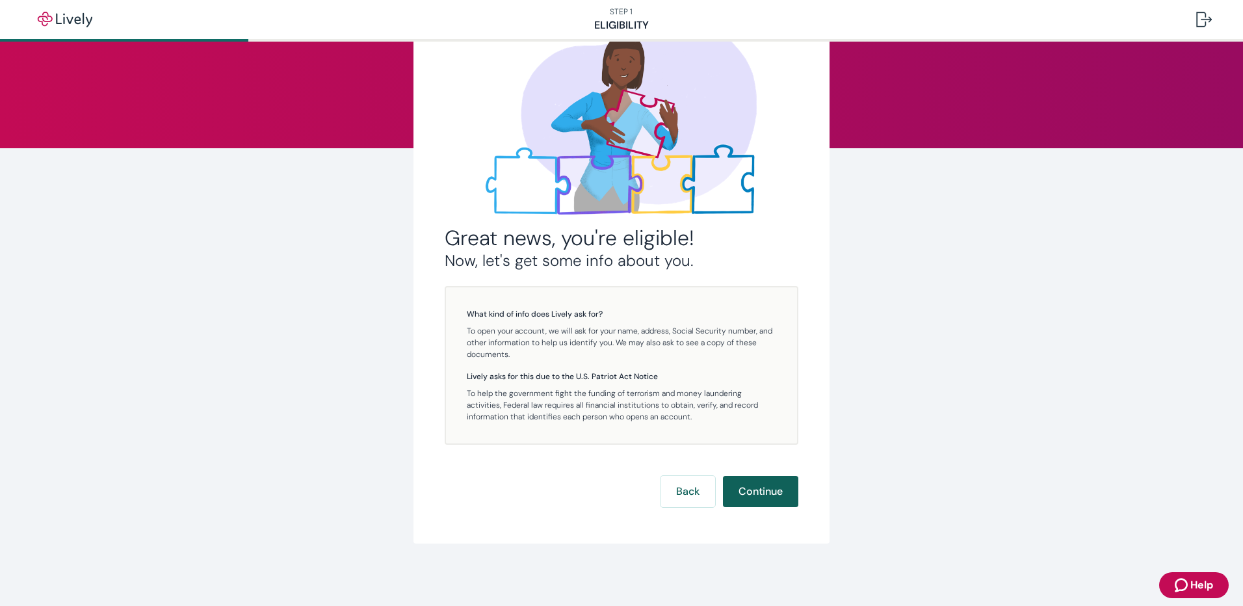
click at [745, 486] on button "Continue" at bounding box center [760, 491] width 75 height 31
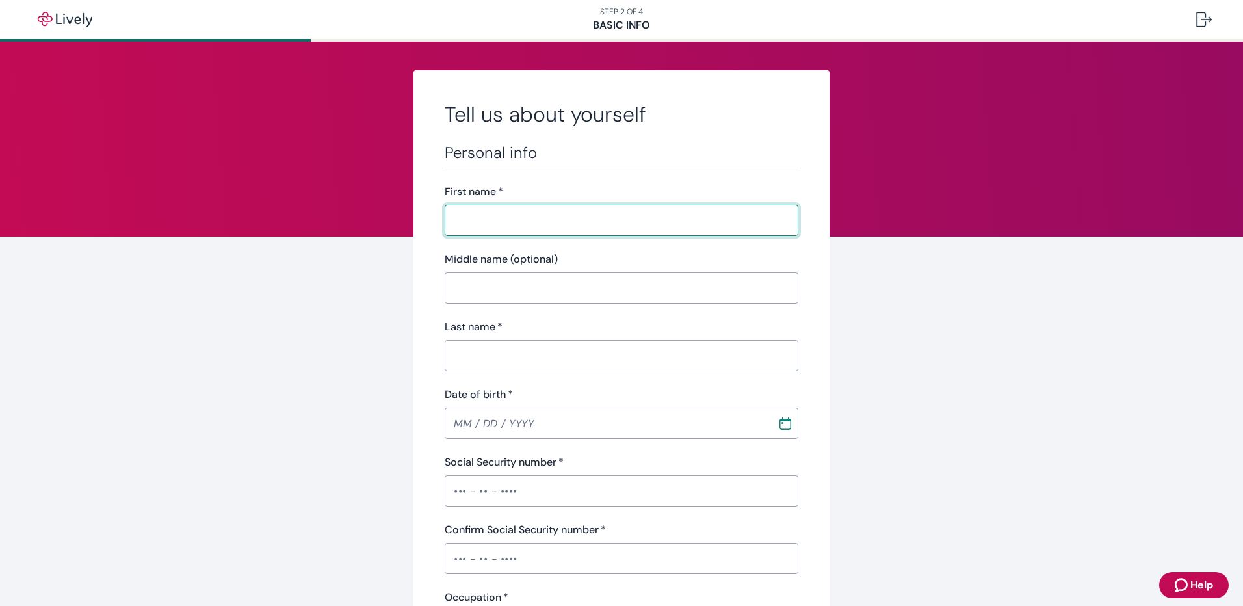
click at [1200, 583] on span "Help" at bounding box center [1201, 585] width 23 height 16
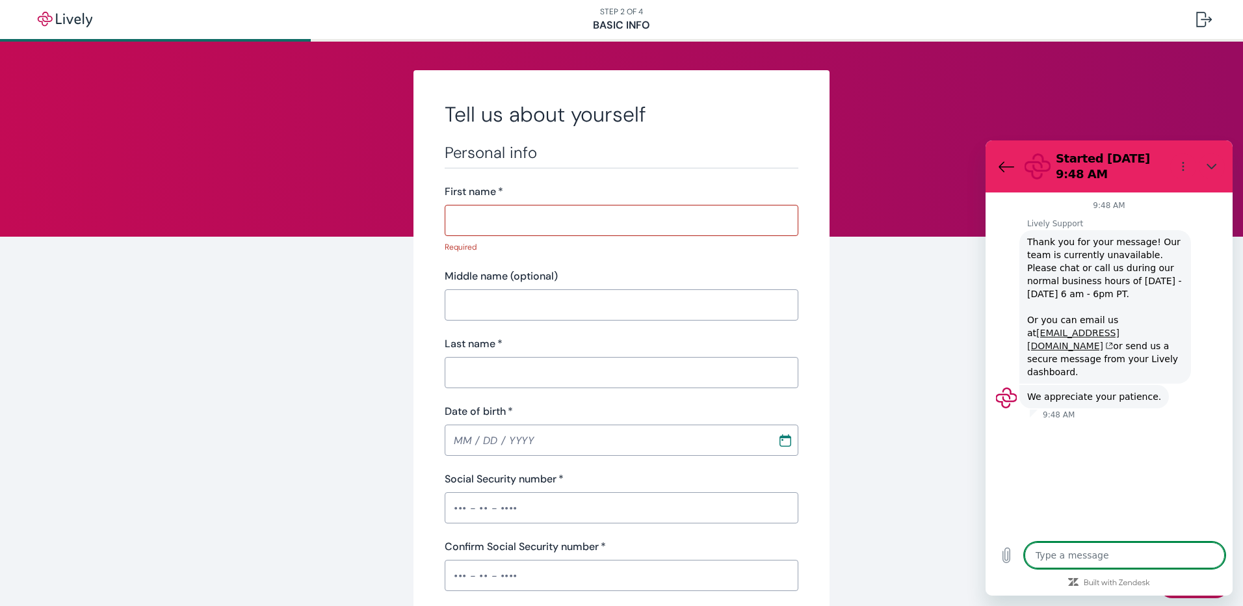
click at [1053, 334] on link "[EMAIL_ADDRESS][DOMAIN_NAME]" at bounding box center [1073, 339] width 92 height 23
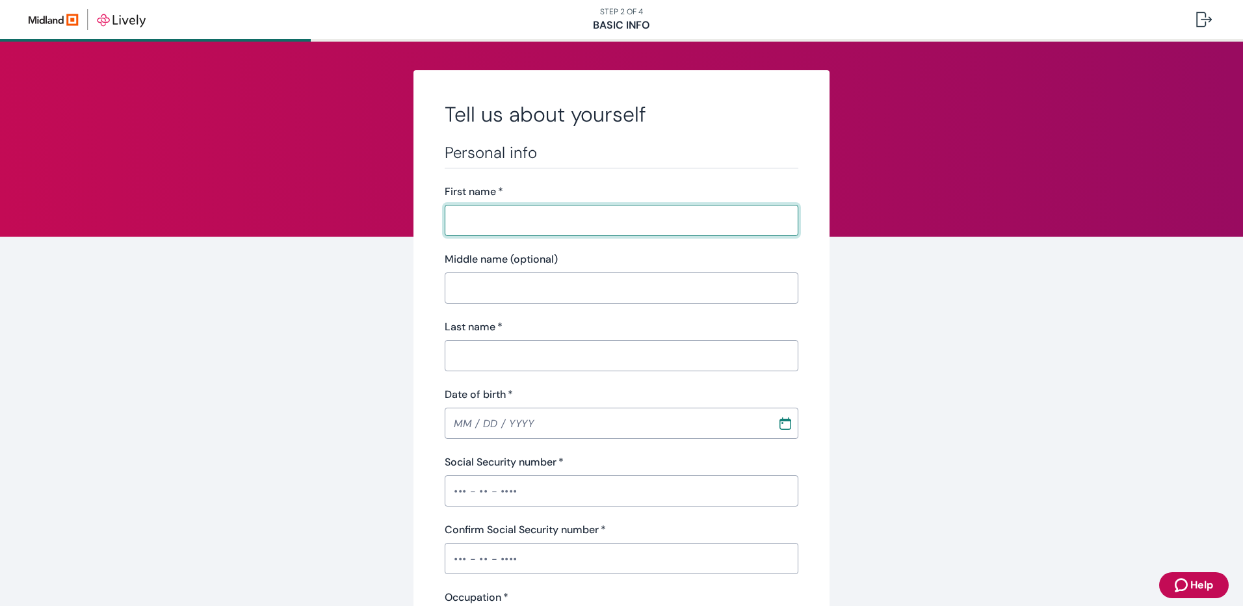
click at [1198, 584] on span "Help" at bounding box center [1201, 585] width 23 height 16
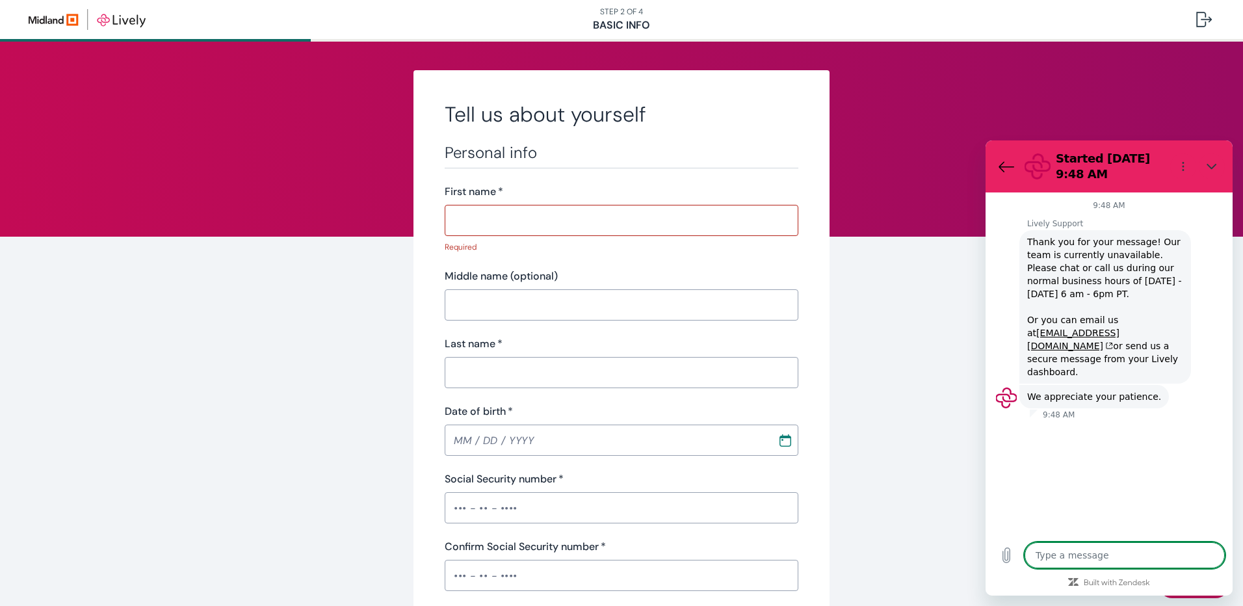
click at [1092, 556] on textarea at bounding box center [1125, 555] width 200 height 26
type textarea "Lately, we have had issues logging into our HSA account and it keeps trying to …"
type textarea "x"
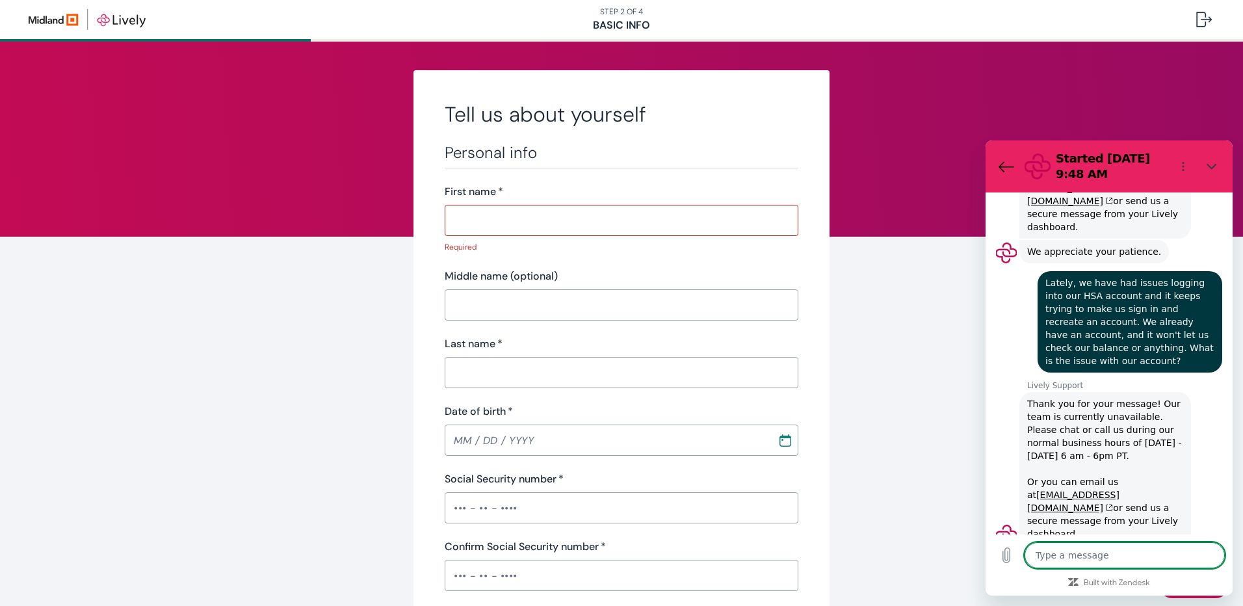
type textarea "x"
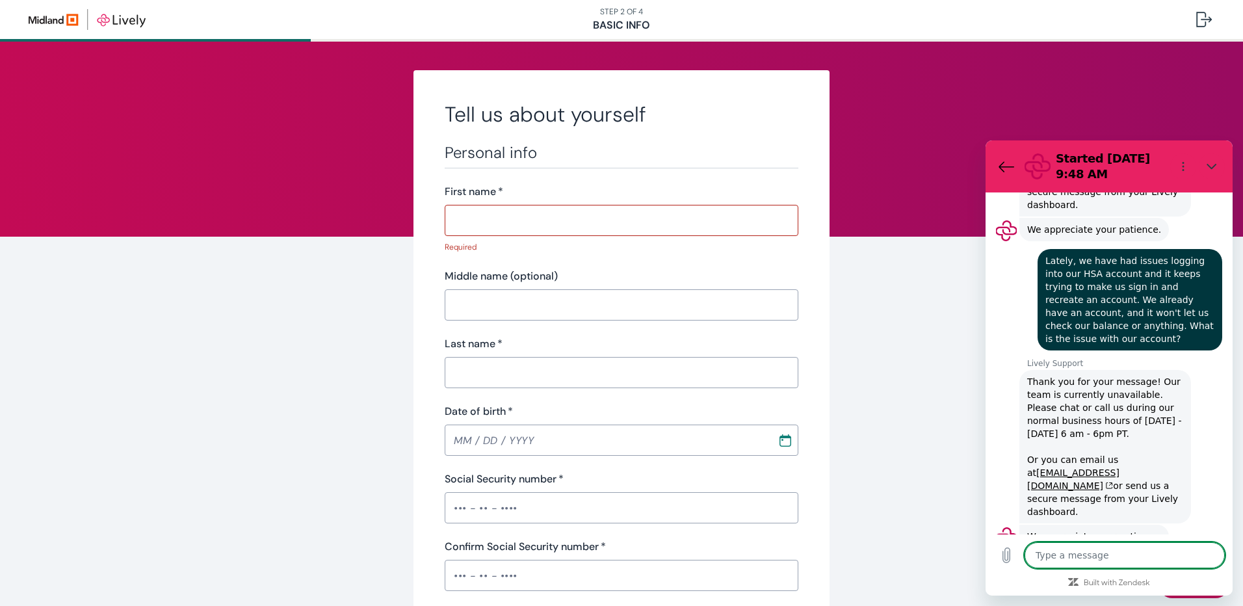
scroll to position [170, 0]
